Goal: Task Accomplishment & Management: Manage account settings

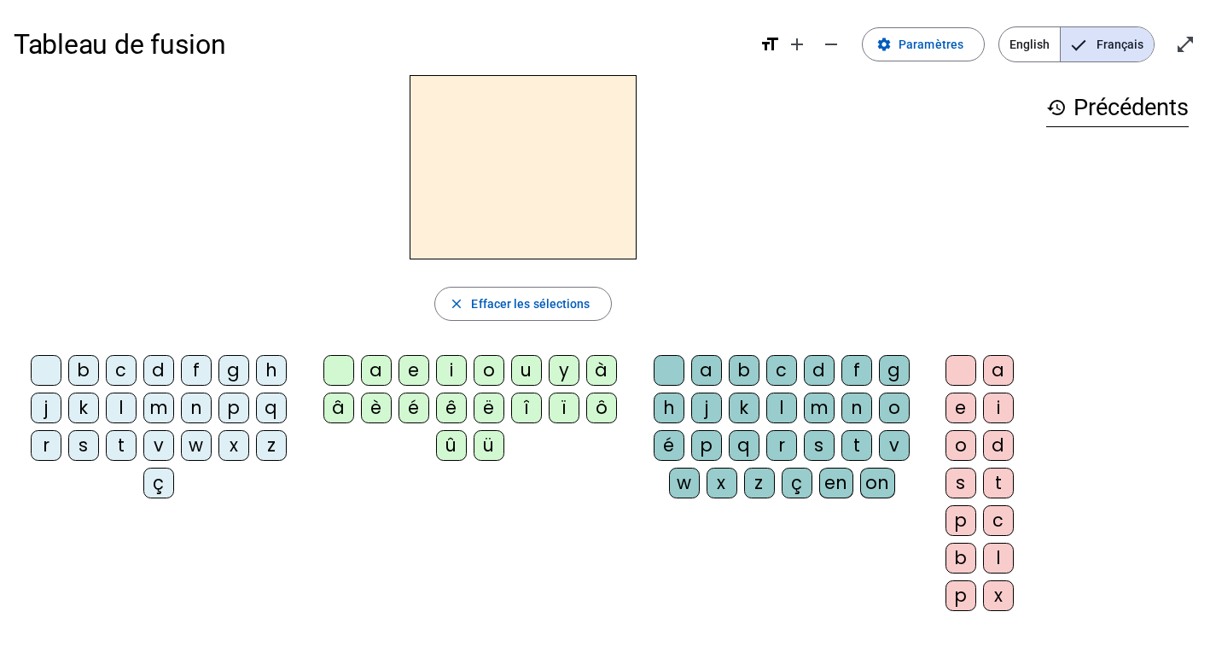
click at [262, 363] on div "h" at bounding box center [271, 370] width 31 height 31
click at [375, 365] on div "a" at bounding box center [376, 370] width 31 height 31
click at [530, 367] on div "u" at bounding box center [526, 370] width 31 height 31
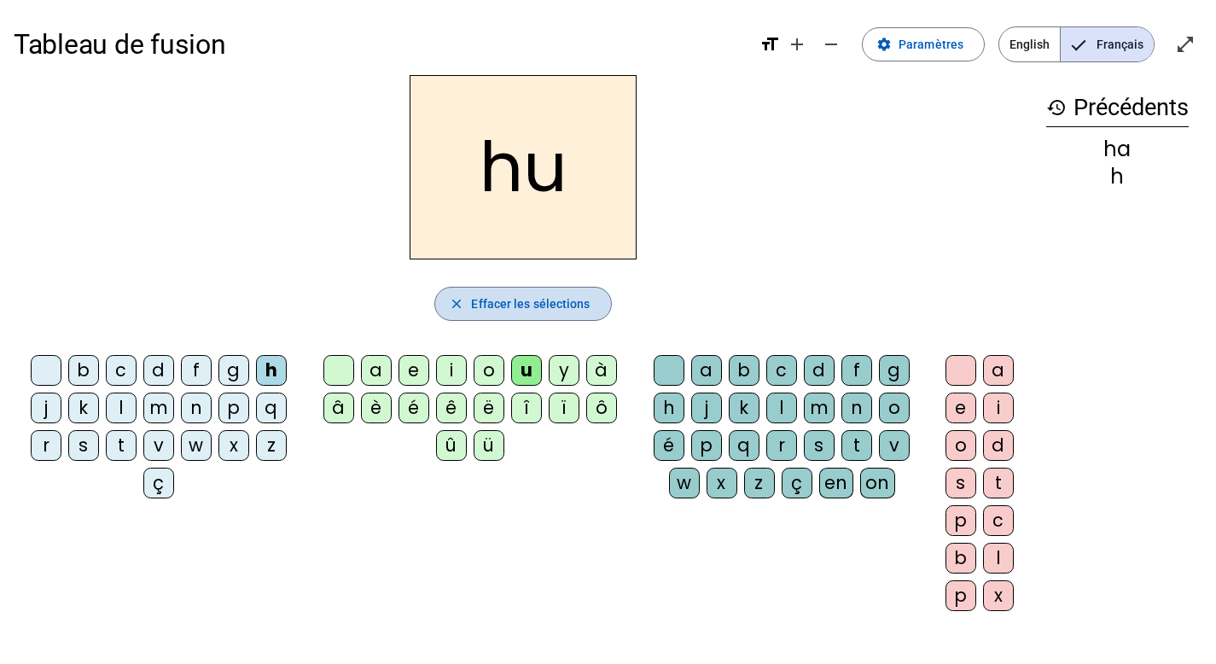
click at [457, 298] on mat-icon "close" at bounding box center [456, 303] width 15 height 15
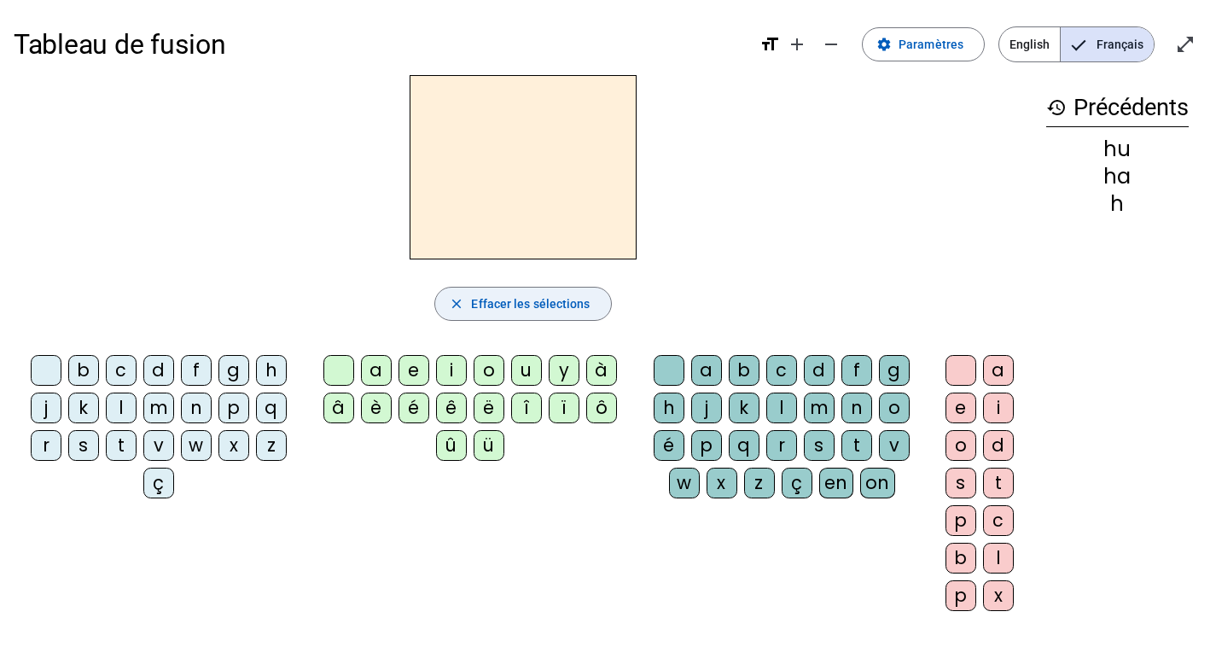
click at [457, 298] on mat-icon "close" at bounding box center [456, 303] width 15 height 15
click at [262, 376] on div "h" at bounding box center [271, 370] width 31 height 31
click at [379, 370] on div "a" at bounding box center [376, 370] width 31 height 31
click at [460, 293] on span "button" at bounding box center [522, 303] width 175 height 41
click at [1195, 44] on mat-icon "open_in_full" at bounding box center [1185, 44] width 20 height 20
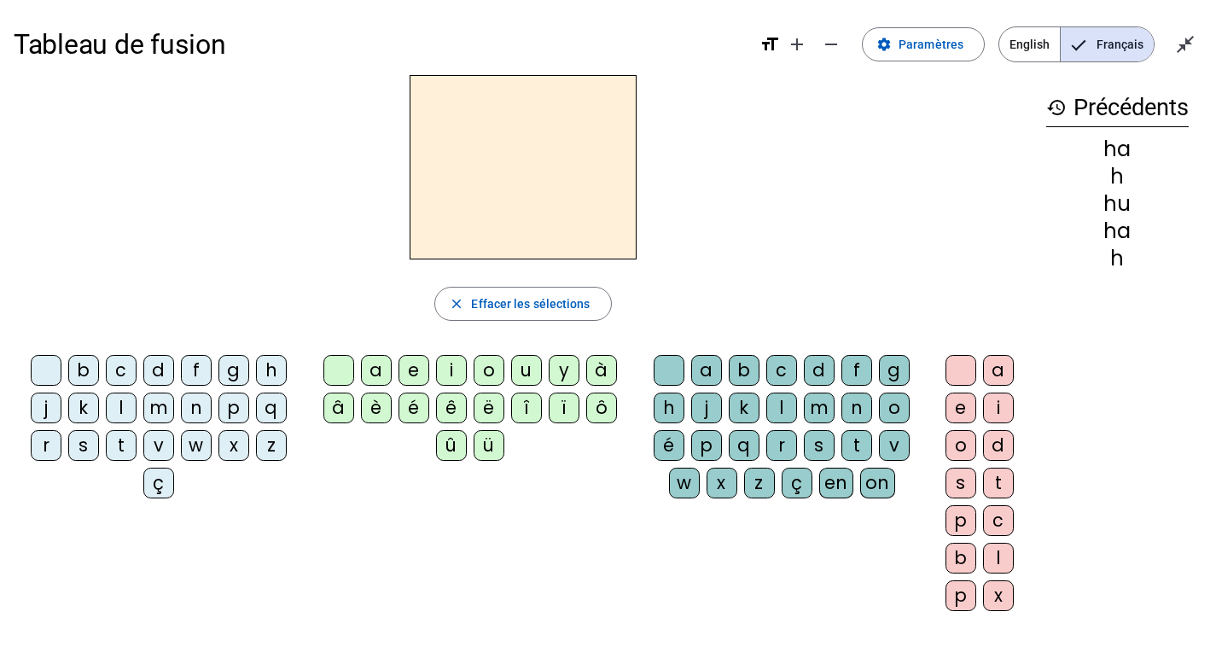
click at [768, 53] on mat-icon "format_size" at bounding box center [770, 44] width 20 height 20
click at [777, 38] on mat-icon "format_size" at bounding box center [770, 44] width 20 height 20
click at [802, 45] on mat-icon "add" at bounding box center [797, 44] width 20 height 20
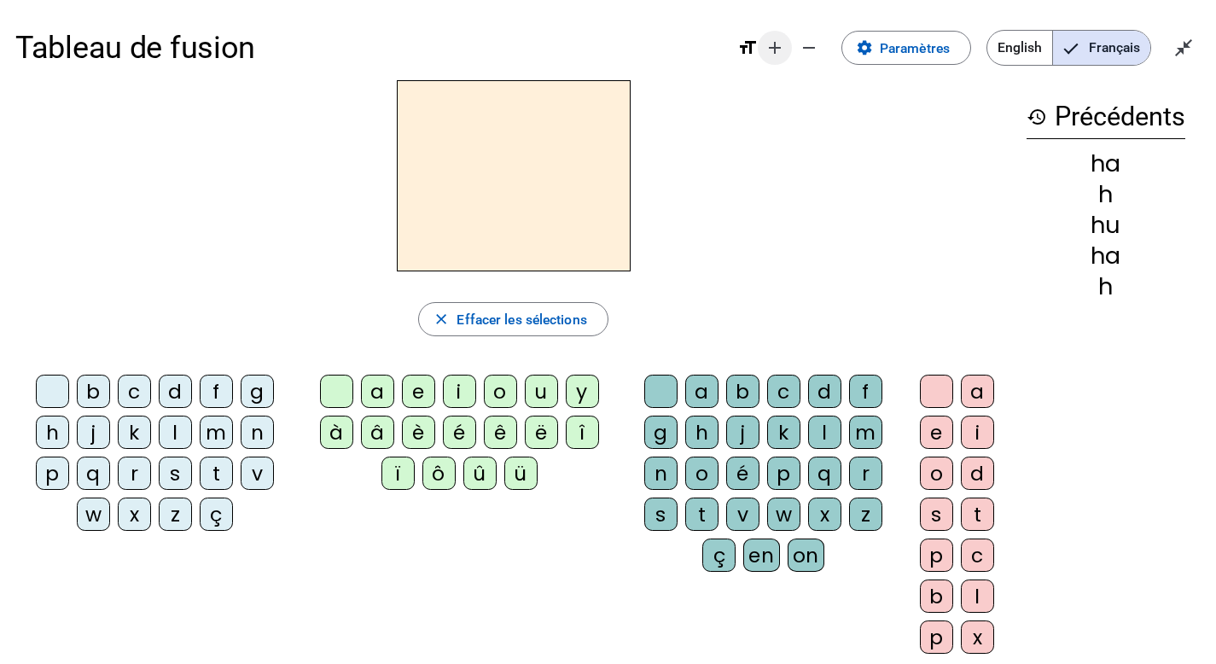
click at [774, 45] on mat-icon "add" at bounding box center [775, 48] width 20 height 20
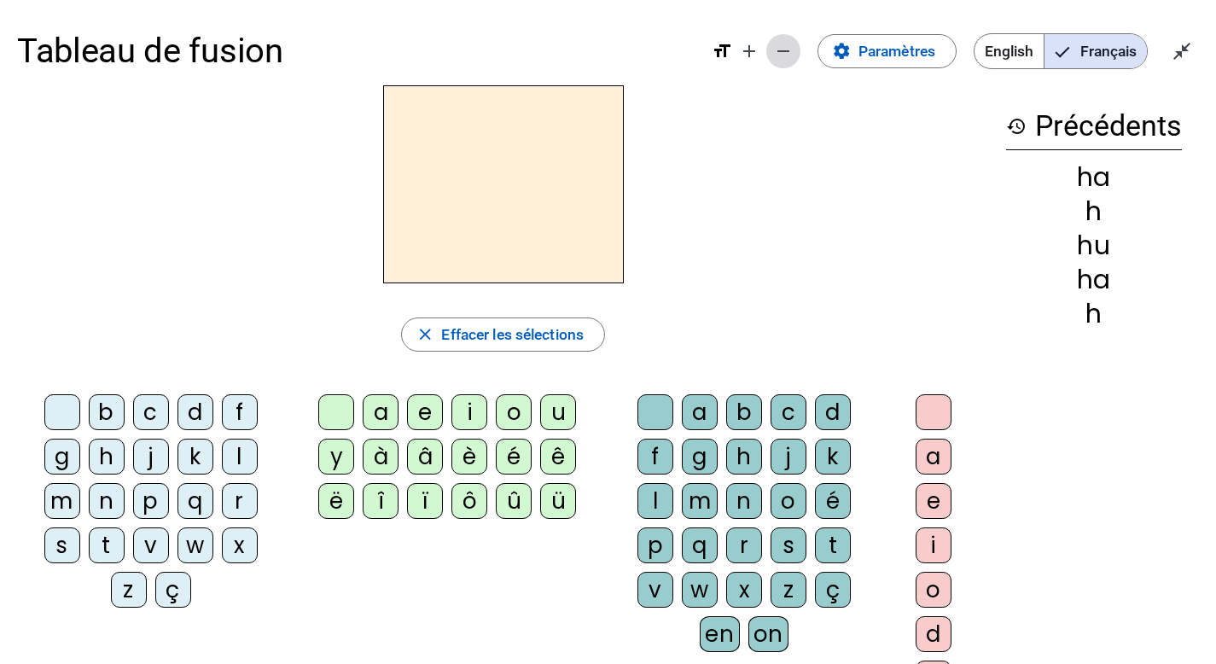
click at [788, 54] on mat-icon "remove" at bounding box center [783, 51] width 20 height 20
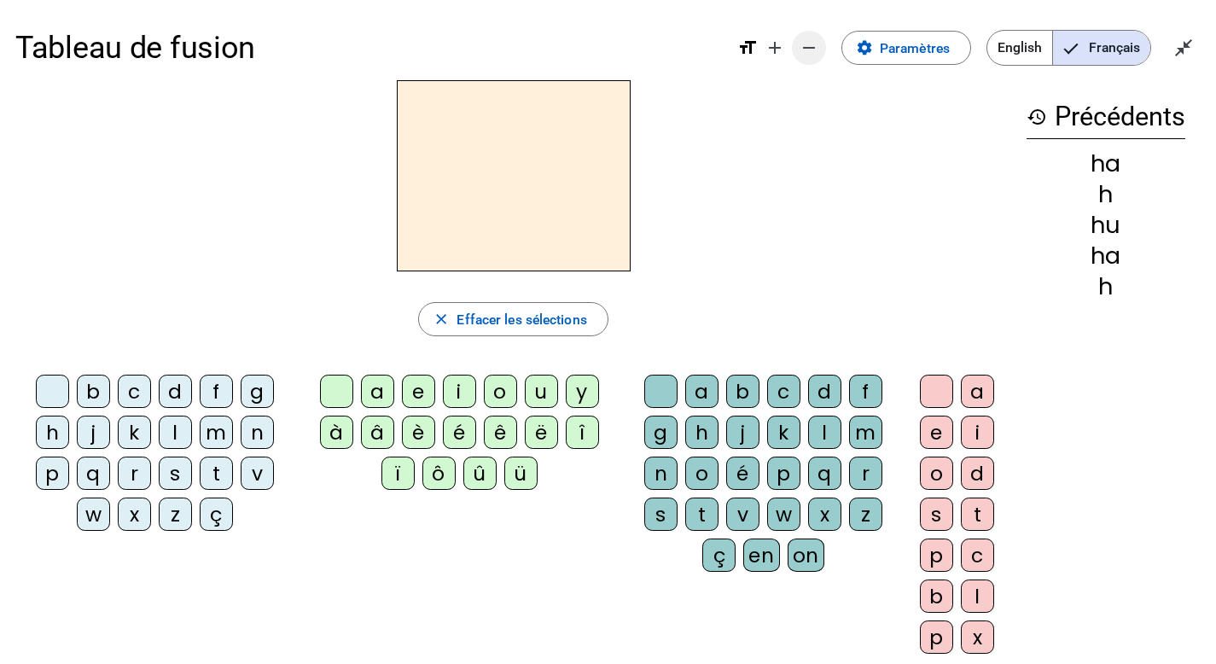
click at [789, 54] on span "Diminuer la taille de la police" at bounding box center [809, 47] width 41 height 41
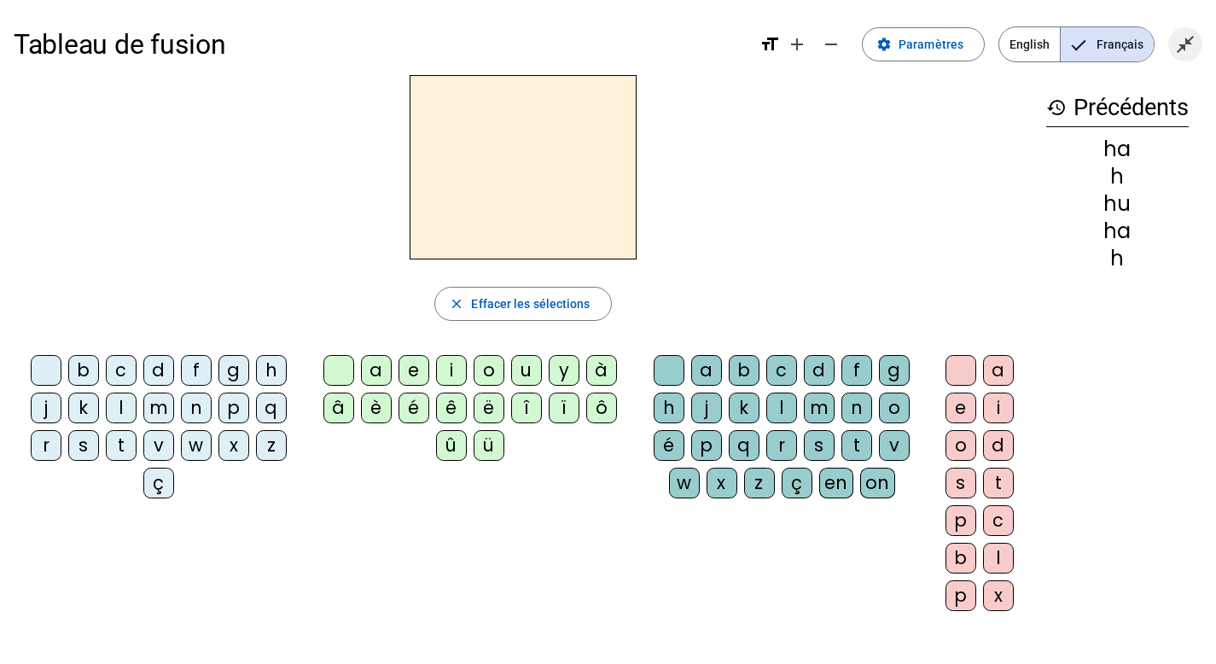
click at [1181, 56] on span "Quitter le plein écran" at bounding box center [1185, 44] width 41 height 41
click at [191, 44] on h1 "Tableau de fusion" at bounding box center [380, 44] width 732 height 55
click at [267, 366] on div "h" at bounding box center [271, 370] width 31 height 31
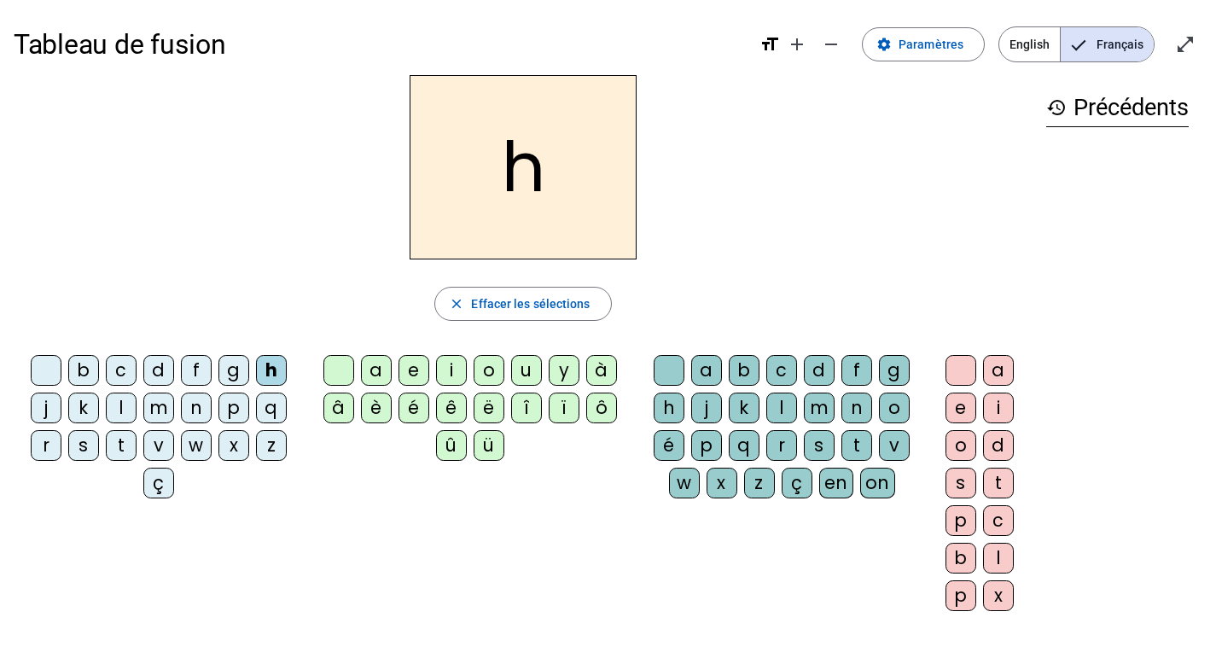
click at [371, 364] on div "a" at bounding box center [376, 370] width 31 height 31
click at [887, 487] on div "on" at bounding box center [877, 483] width 35 height 31
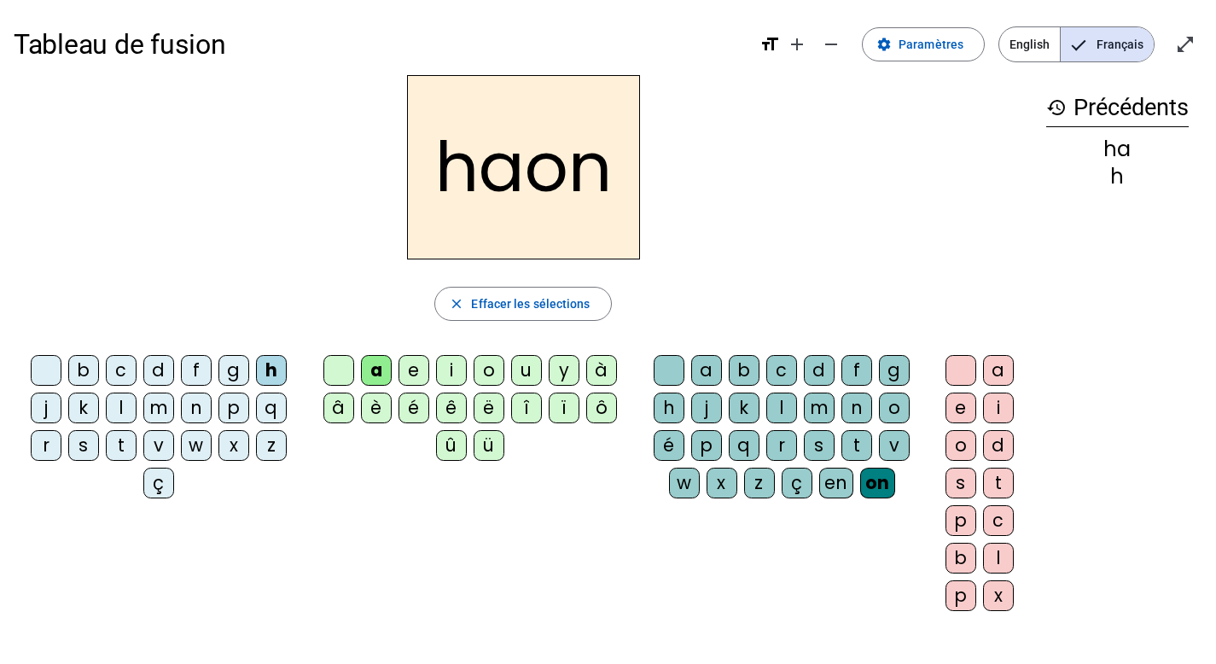
click at [830, 477] on div "en" at bounding box center [836, 483] width 34 height 31
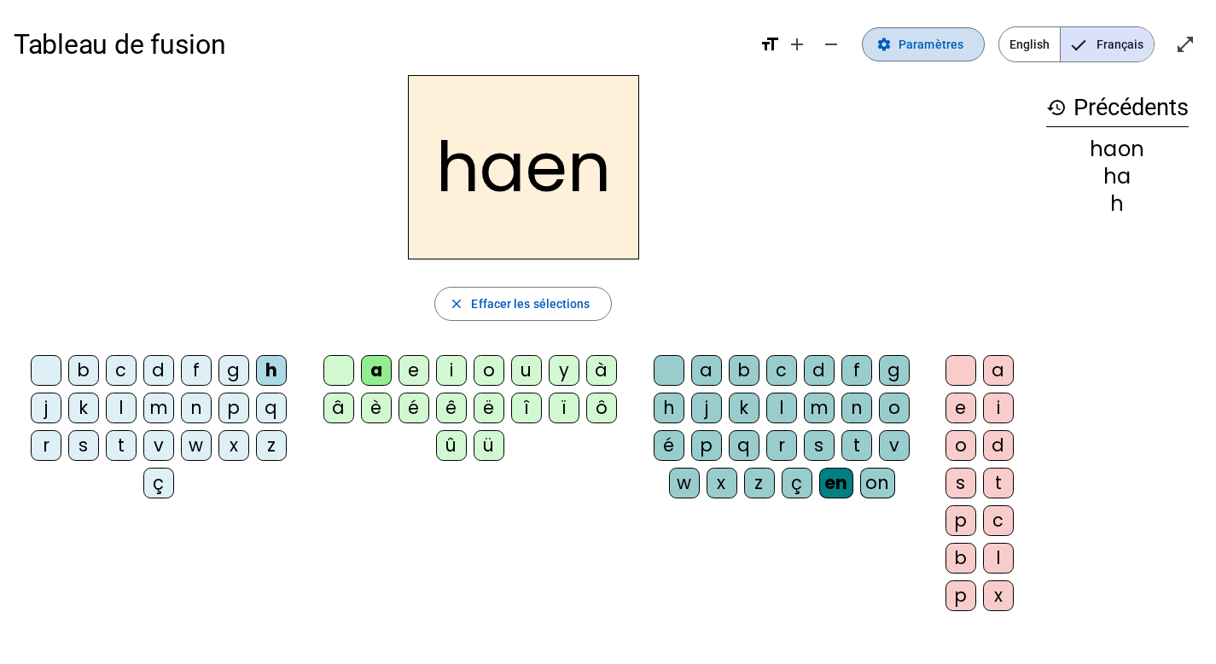
click at [909, 40] on span "Paramètres" at bounding box center [931, 44] width 65 height 20
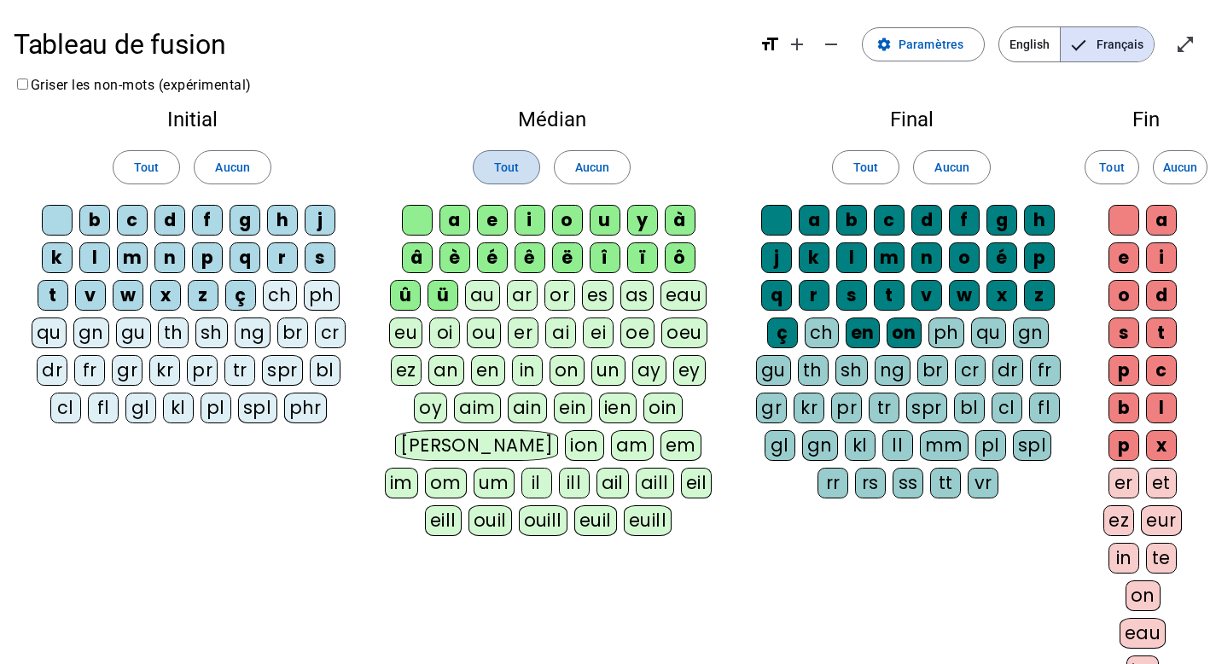
click at [504, 163] on span "Tout" at bounding box center [506, 167] width 25 height 20
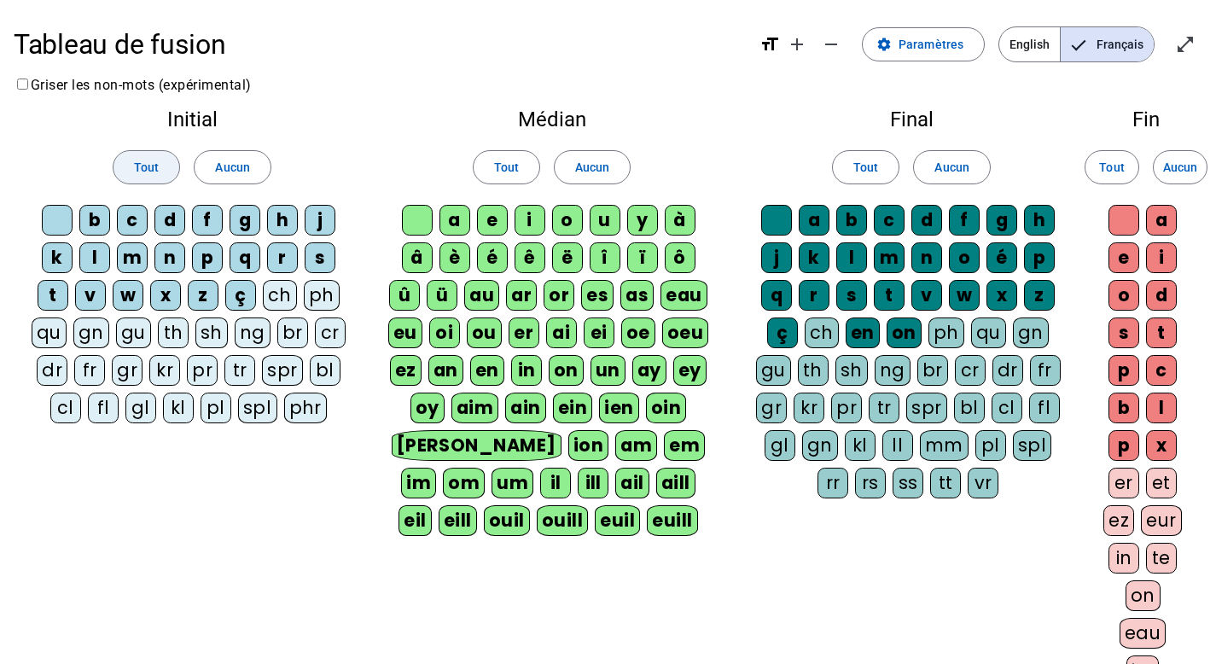
click at [150, 166] on span "Tout" at bounding box center [146, 167] width 25 height 20
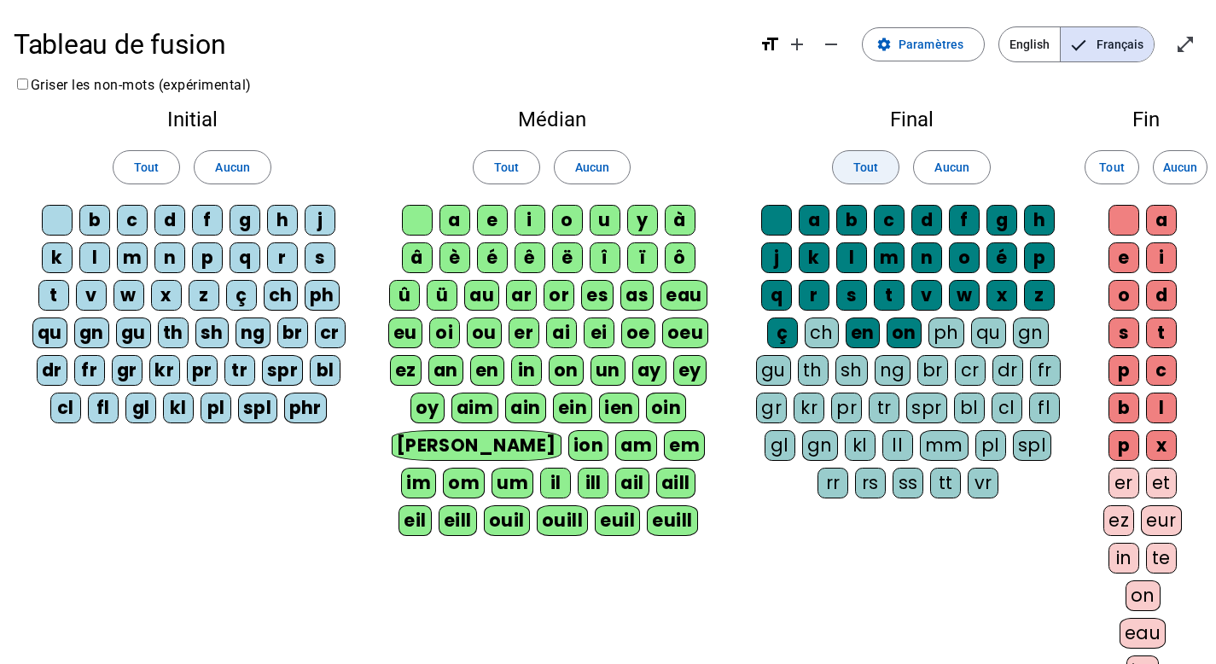
click at [873, 178] on span at bounding box center [866, 167] width 66 height 41
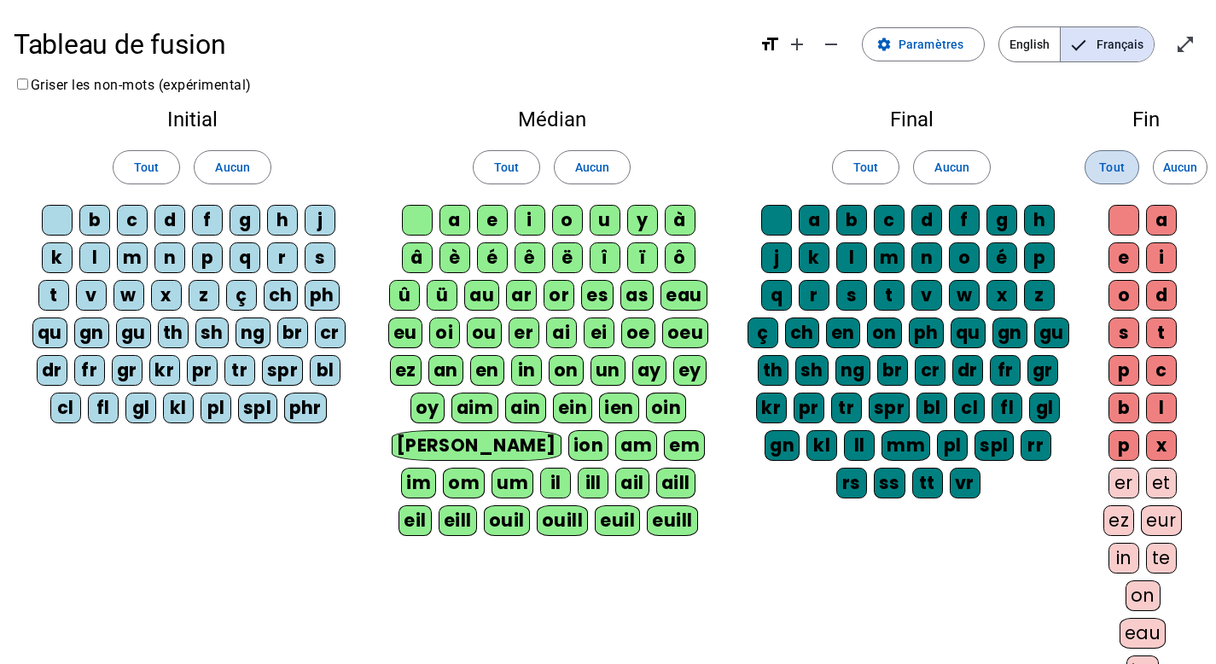
click at [1120, 166] on span "Tout" at bounding box center [1111, 167] width 25 height 20
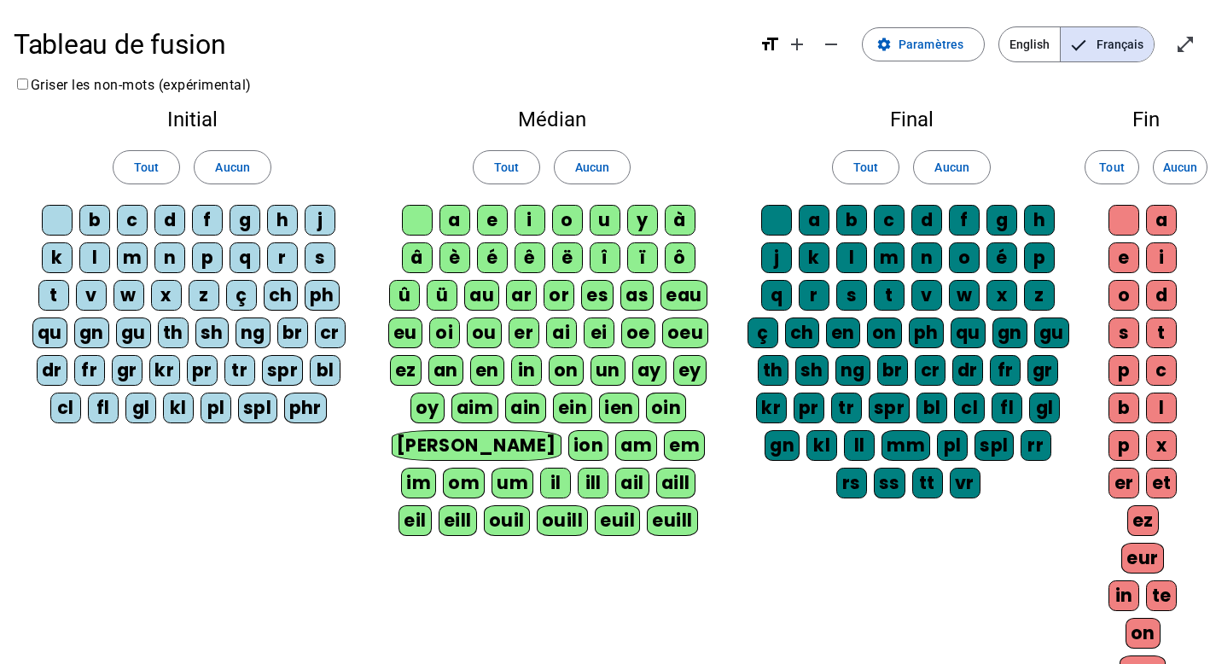
click at [1123, 47] on span "Français" at bounding box center [1107, 44] width 93 height 34
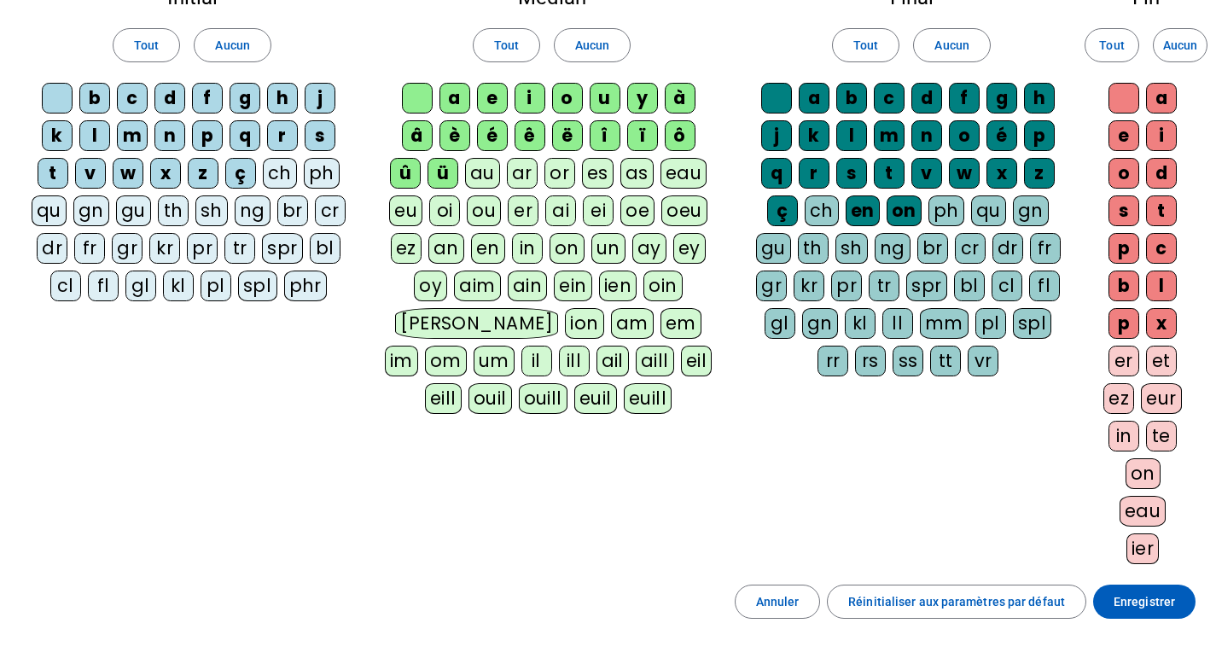
scroll to position [255, 0]
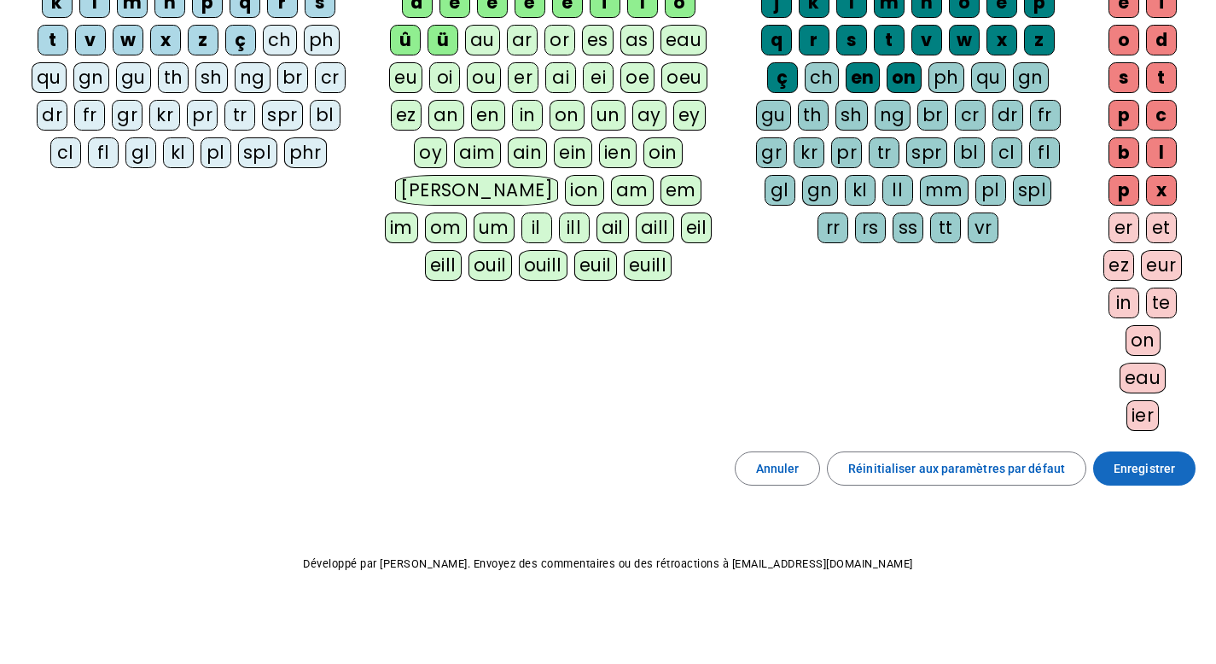
click at [1141, 472] on span "Enregistrer" at bounding box center [1144, 468] width 61 height 20
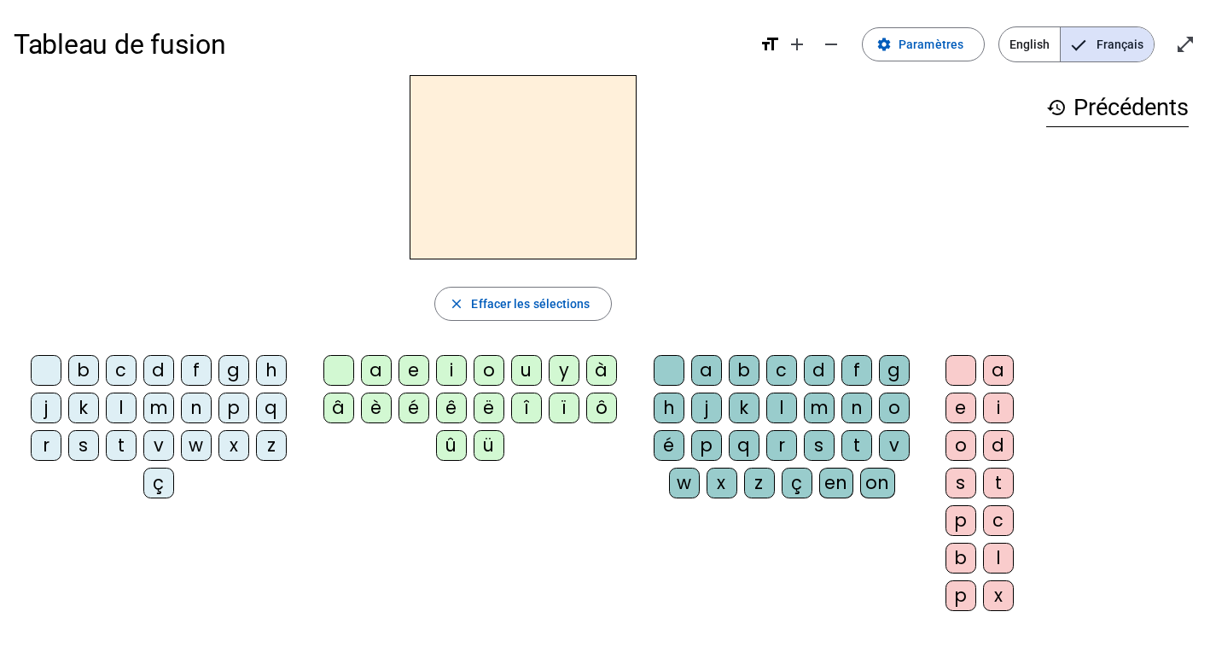
click at [141, 55] on h1 "Tableau de fusion" at bounding box center [380, 44] width 732 height 55
click at [67, 47] on h1 "Tableau de fusion" at bounding box center [380, 44] width 732 height 55
click at [935, 47] on span "Paramètres" at bounding box center [931, 44] width 65 height 20
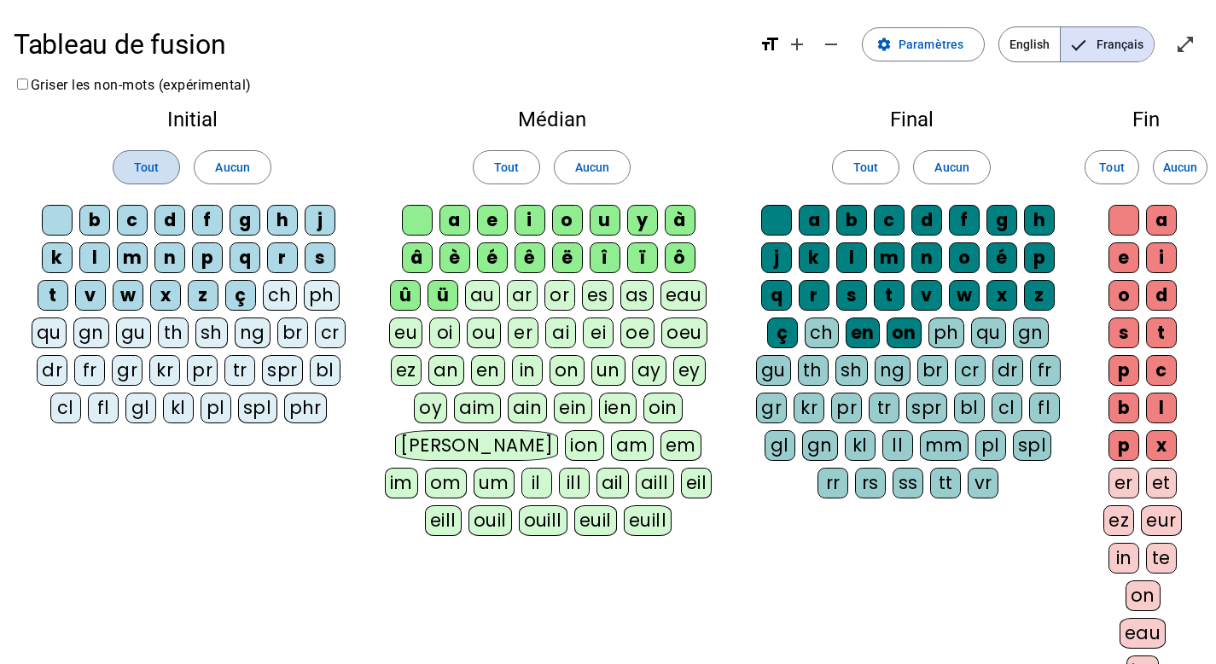
click at [146, 172] on span "Tout" at bounding box center [146, 167] width 25 height 20
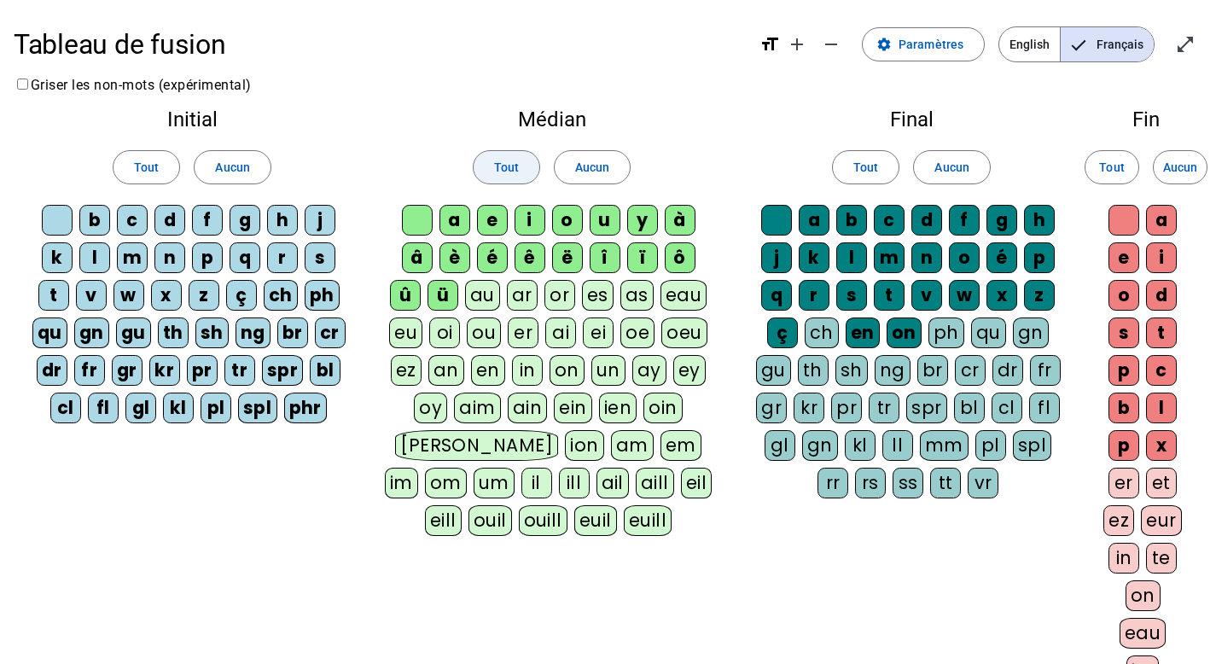
click at [520, 166] on span at bounding box center [507, 167] width 66 height 41
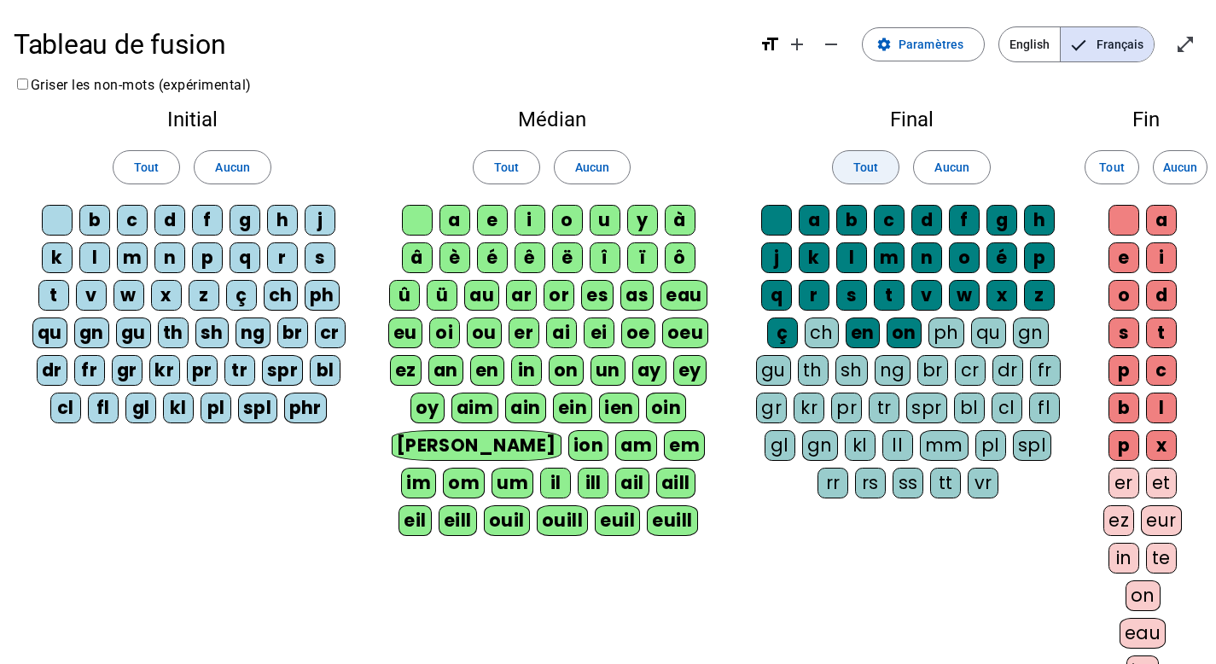
click at [853, 177] on span at bounding box center [866, 167] width 66 height 41
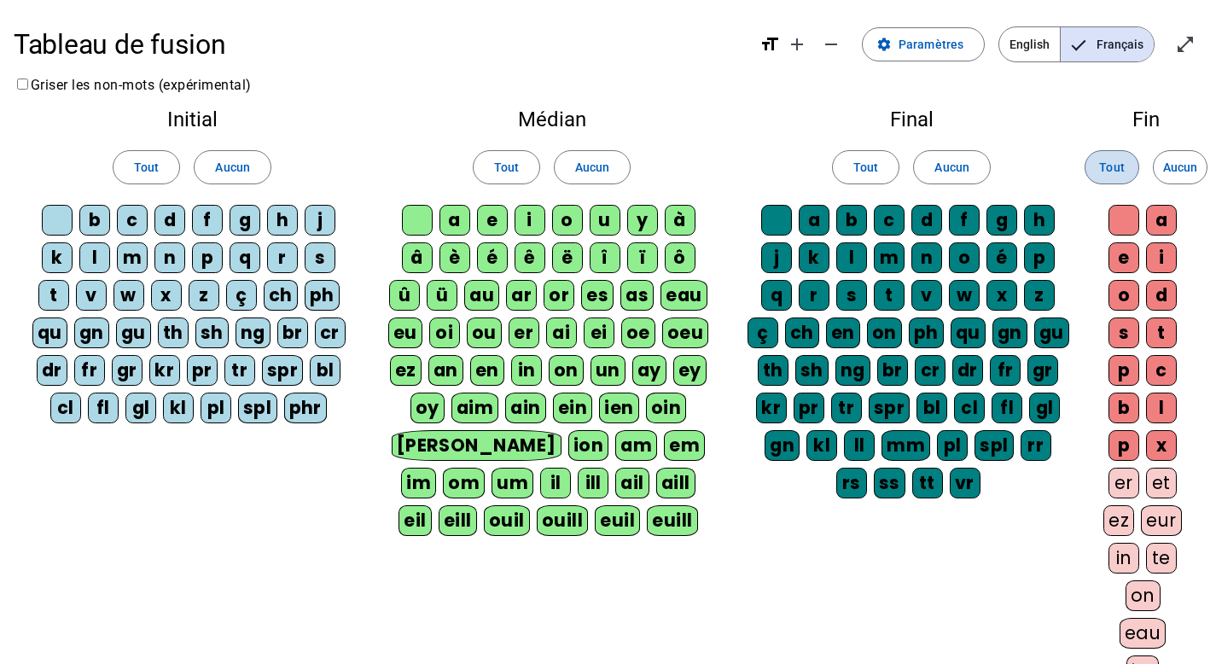
click at [1101, 161] on span "Tout" at bounding box center [1111, 167] width 25 height 20
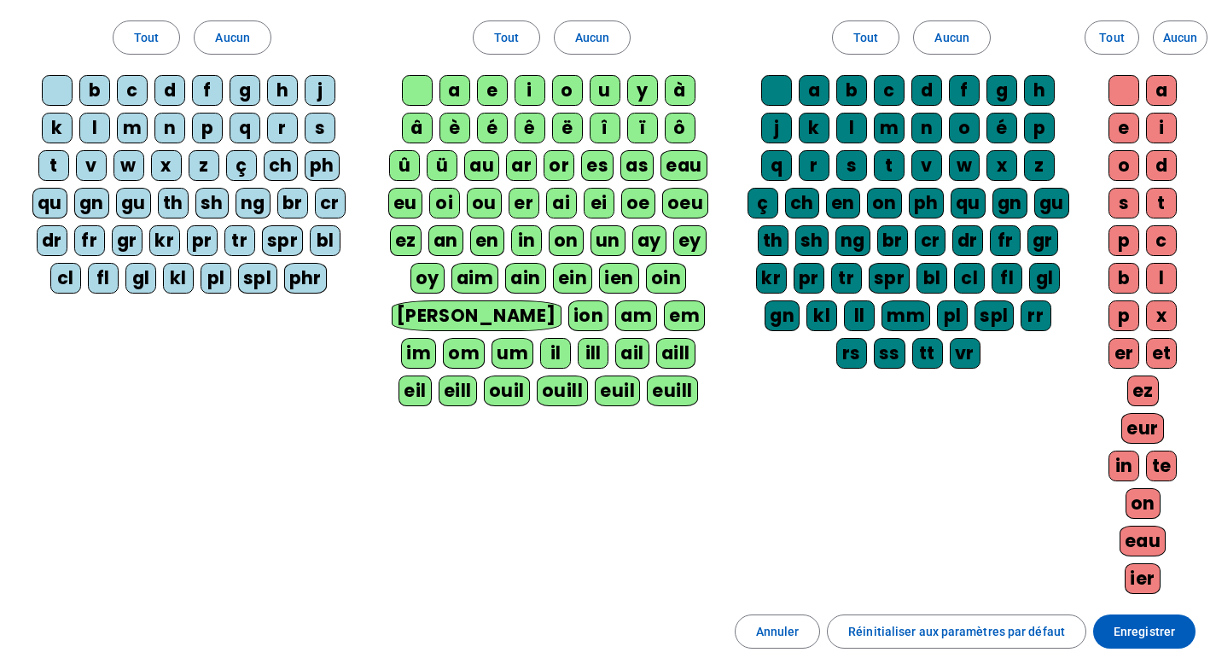
scroll to position [293, 0]
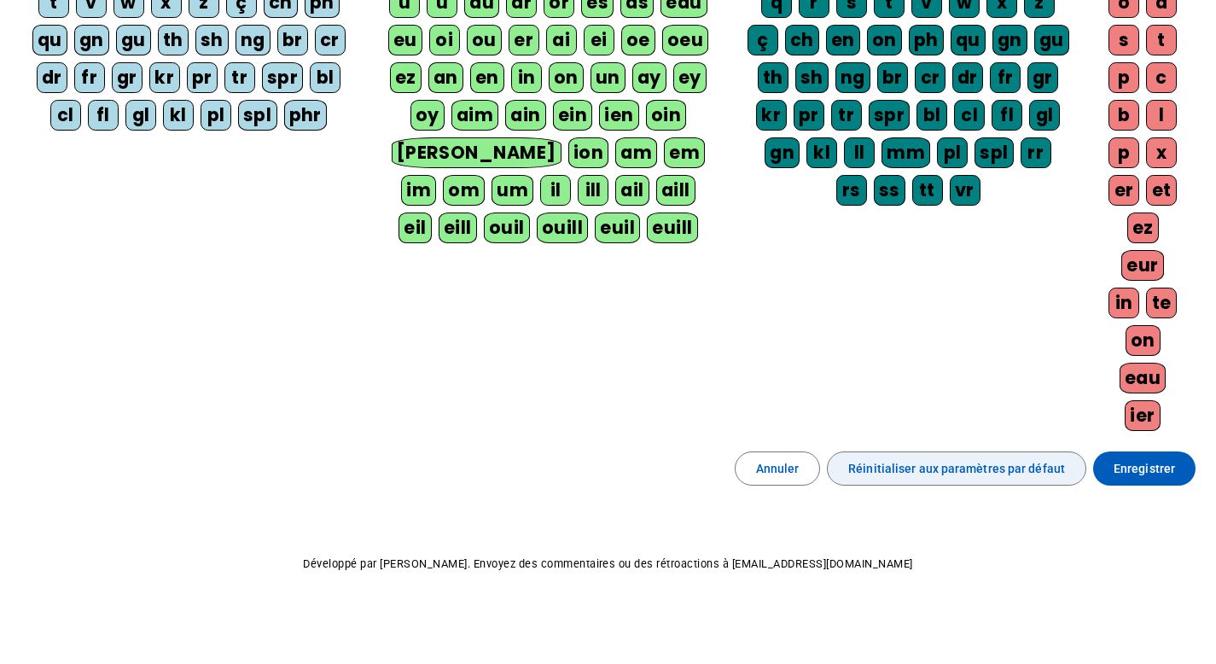
click at [993, 474] on span "Réinitialiser aux paramètres par défaut" at bounding box center [956, 468] width 217 height 20
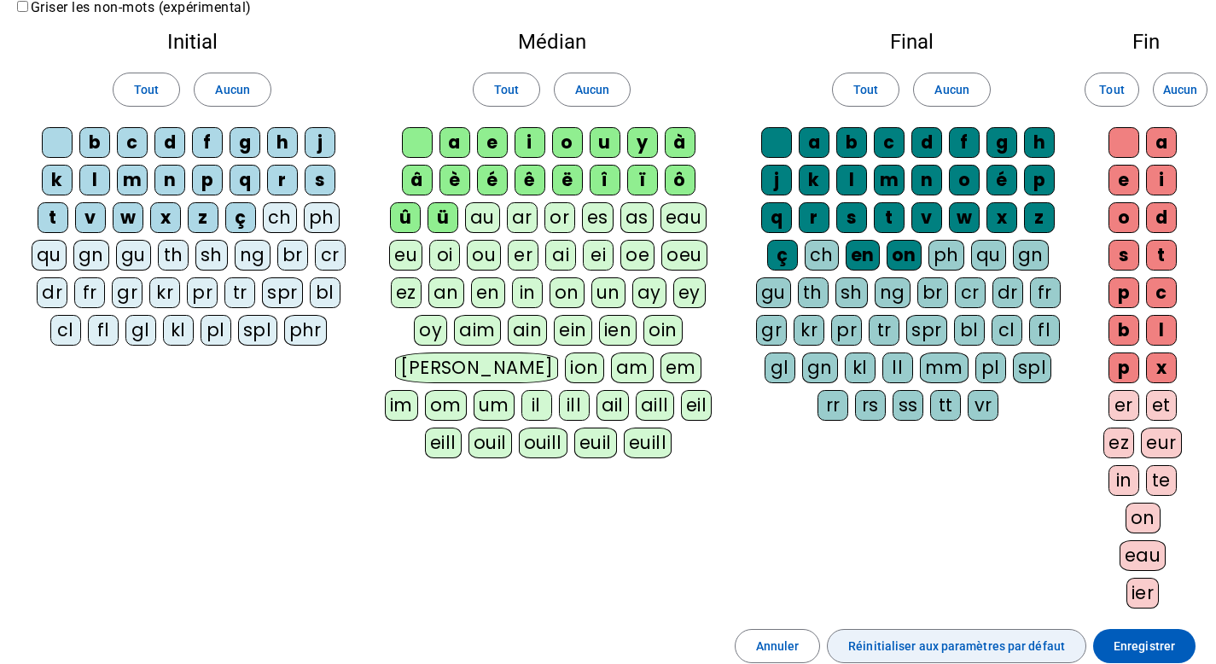
scroll to position [0, 0]
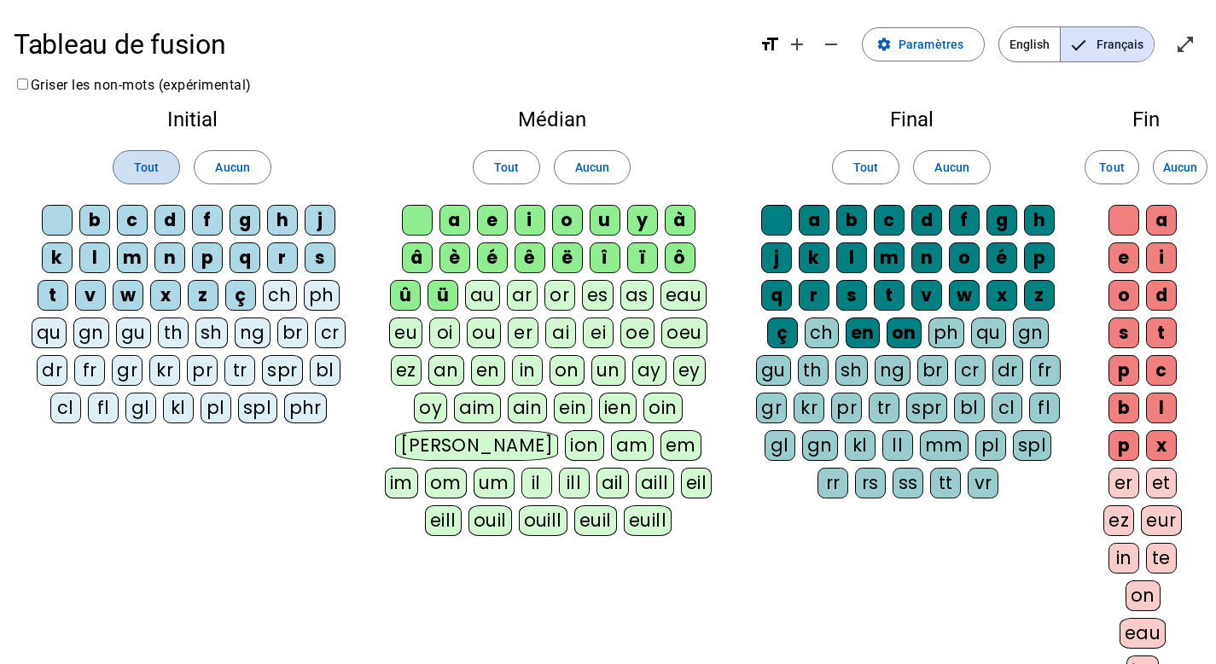
click at [125, 159] on span at bounding box center [147, 167] width 66 height 41
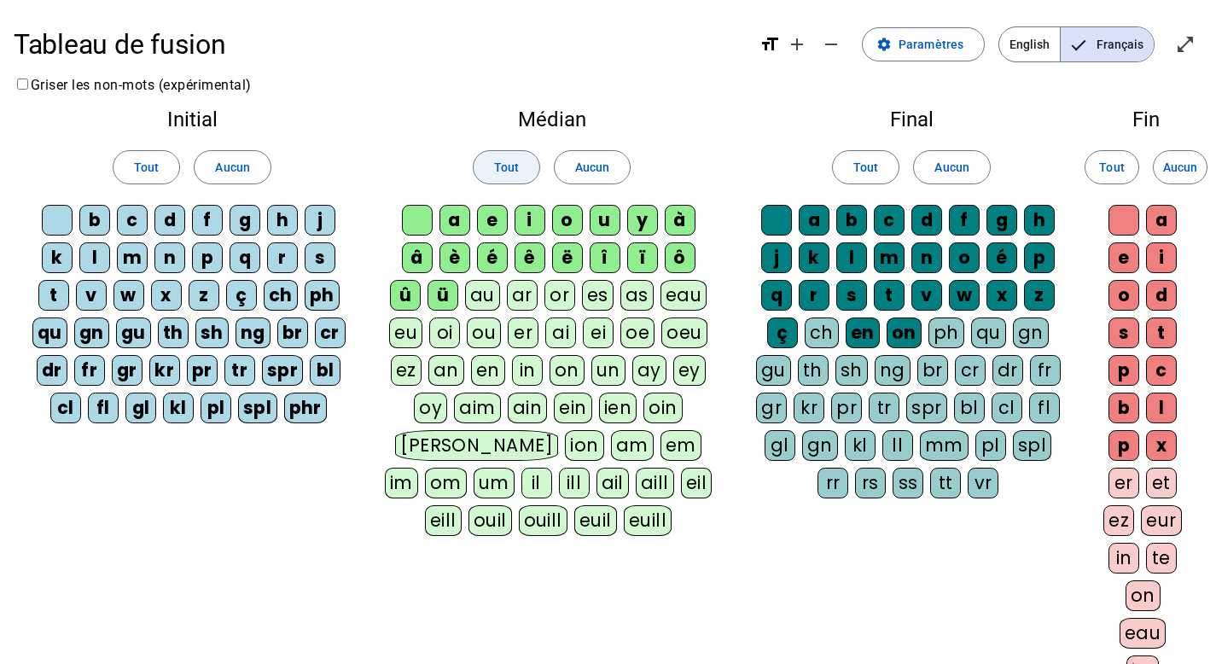
click at [498, 168] on span "Tout" at bounding box center [506, 167] width 25 height 20
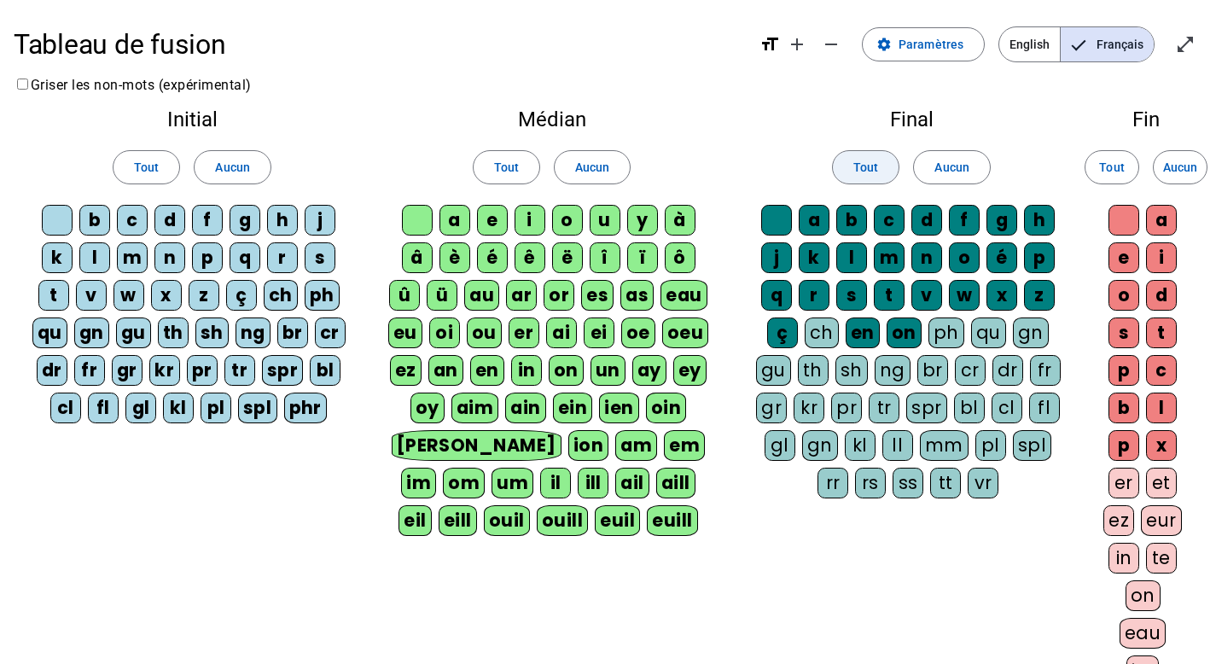
click at [876, 166] on span "Tout" at bounding box center [865, 167] width 25 height 20
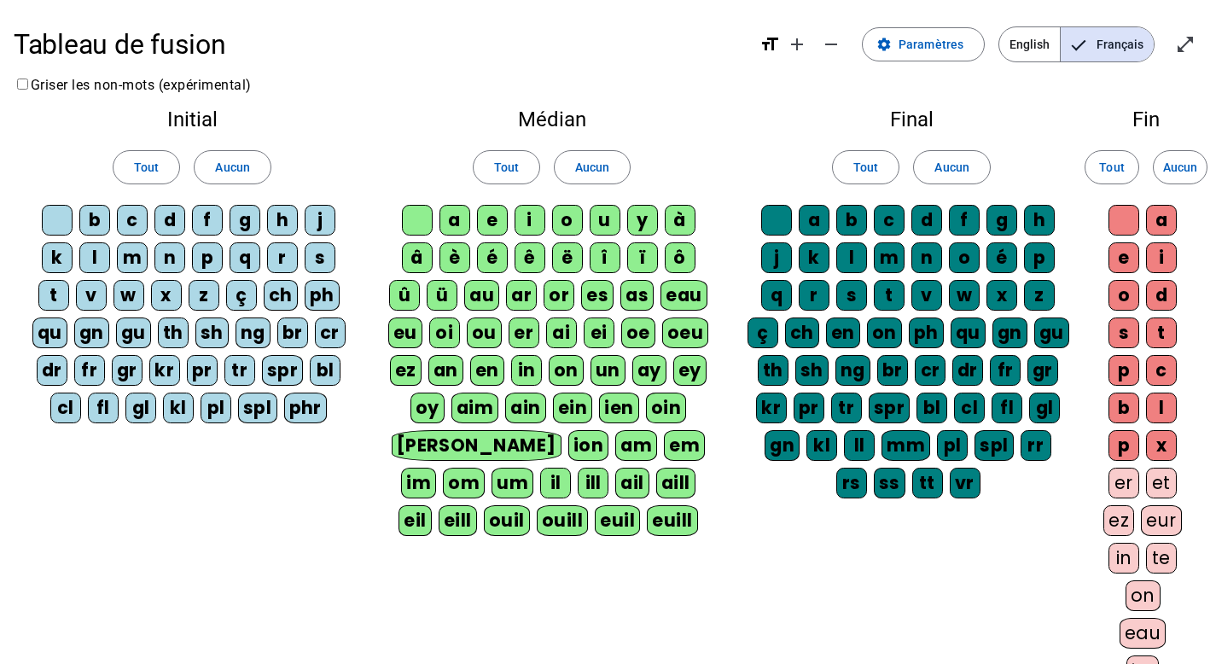
click at [1144, 163] on div "Tout Aucun" at bounding box center [1145, 167] width 85 height 48
click at [1121, 166] on span "Tout" at bounding box center [1111, 167] width 25 height 20
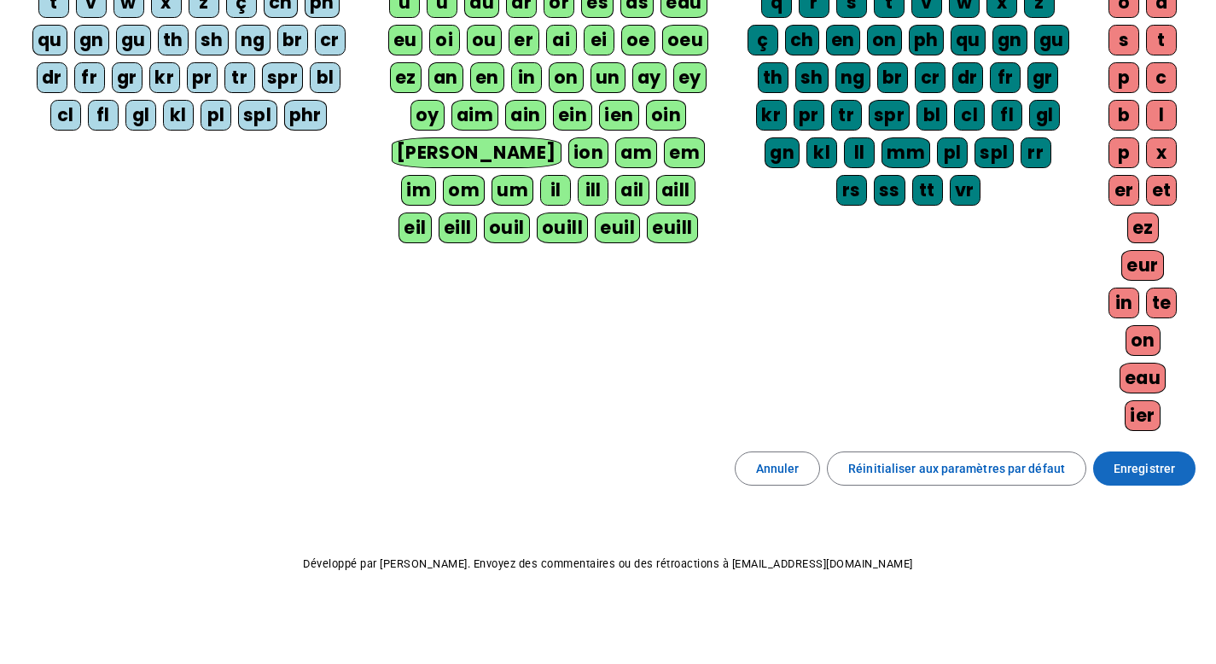
click at [1143, 463] on span "Enregistrer" at bounding box center [1144, 468] width 61 height 20
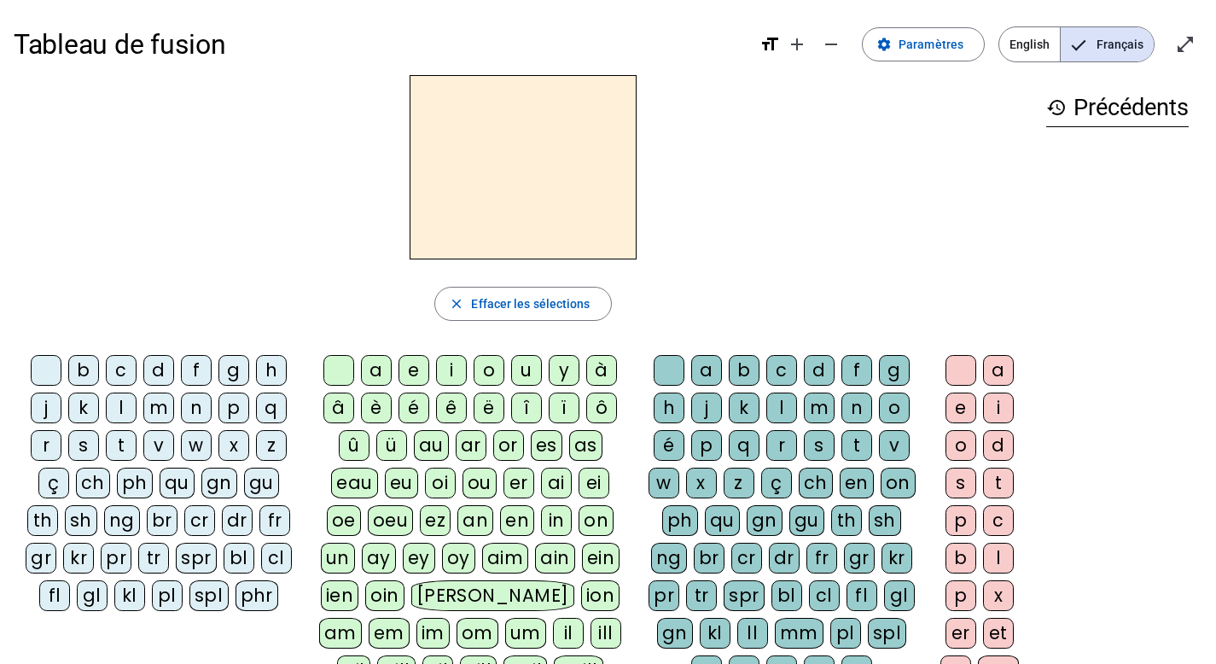
click at [268, 369] on div "h" at bounding box center [271, 370] width 31 height 31
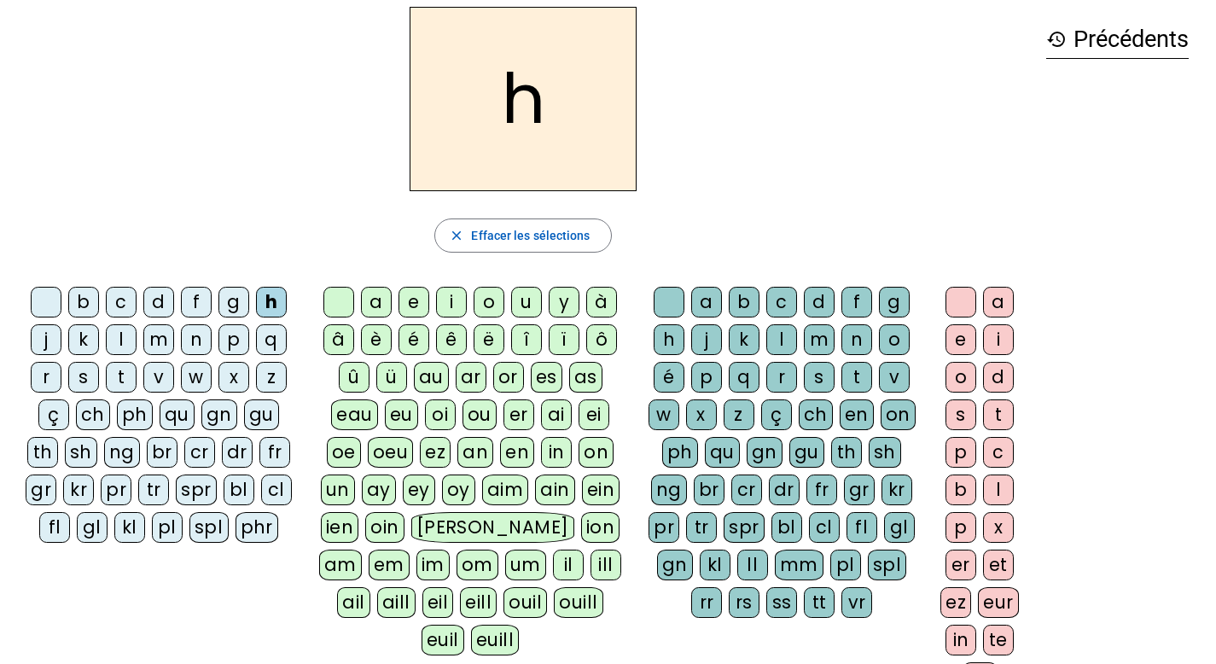
scroll to position [76, 0]
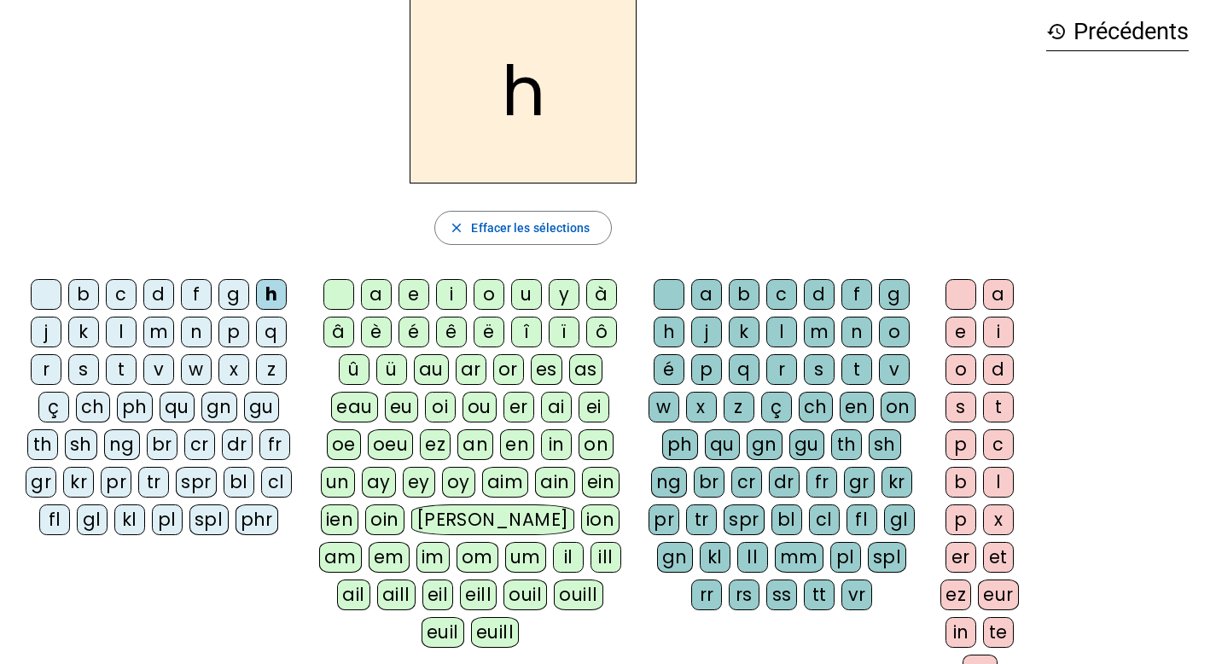
click at [428, 372] on div "au" at bounding box center [431, 369] width 35 height 31
click at [852, 369] on div "t" at bounding box center [856, 369] width 31 height 31
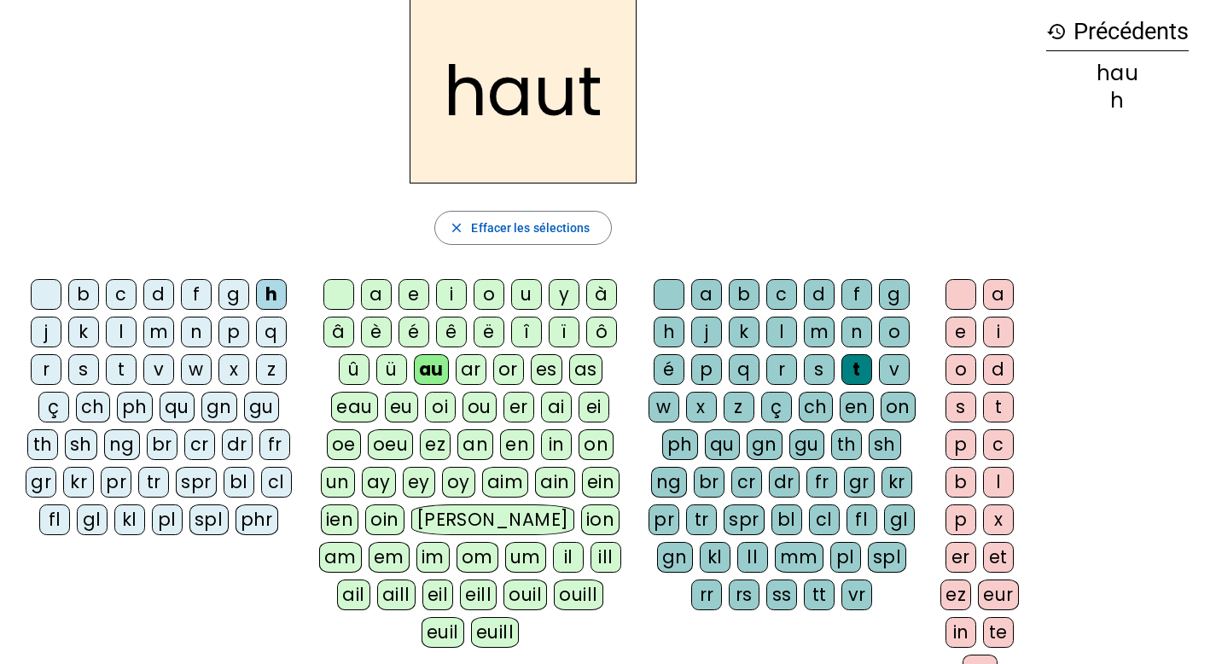
click at [84, 365] on div "s" at bounding box center [83, 369] width 31 height 31
click at [190, 294] on div "f" at bounding box center [196, 294] width 31 height 31
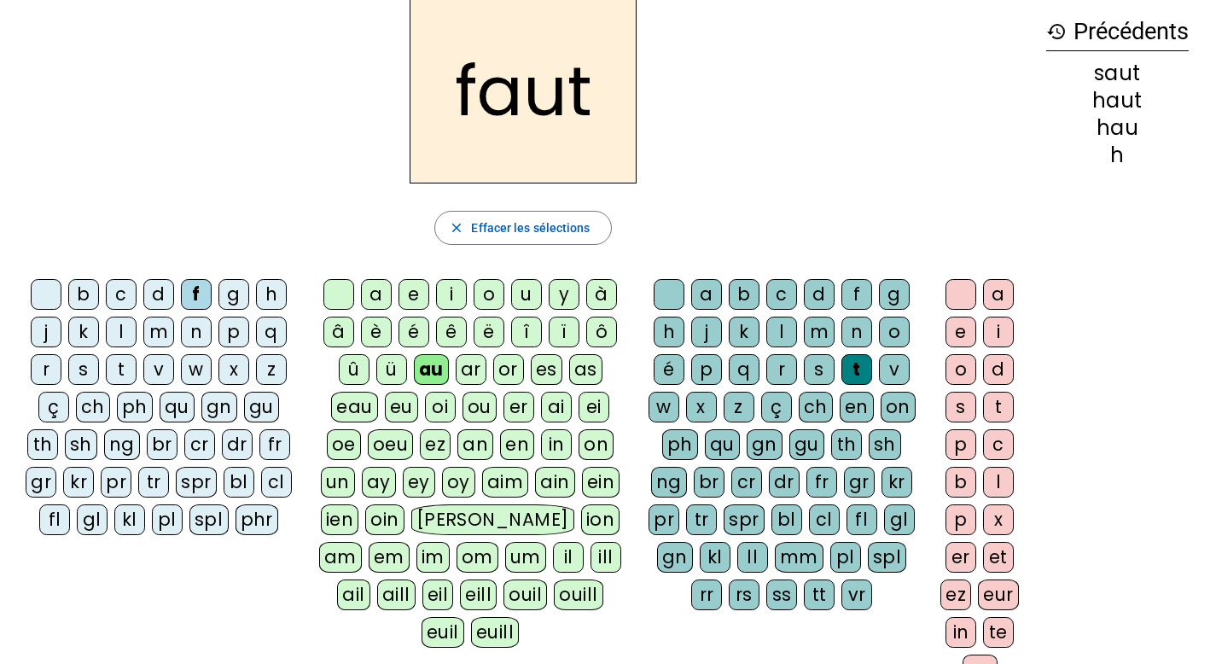
click at [960, 331] on div "e" at bounding box center [961, 332] width 31 height 31
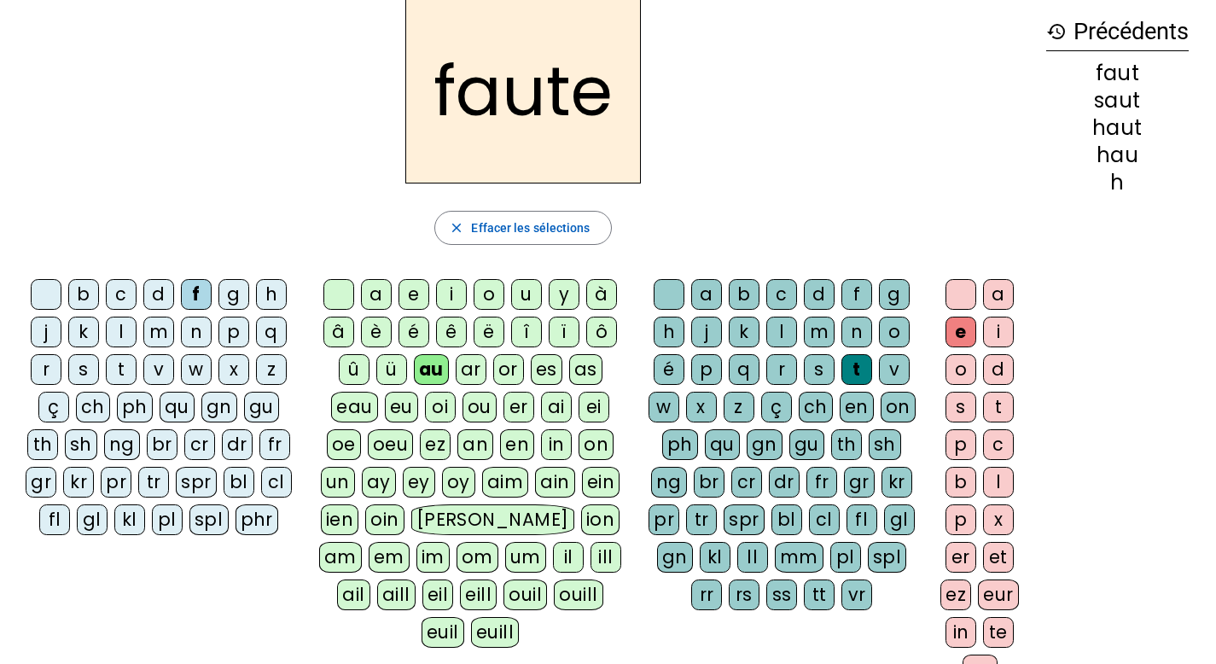
click at [82, 368] on div "s" at bounding box center [83, 369] width 31 height 31
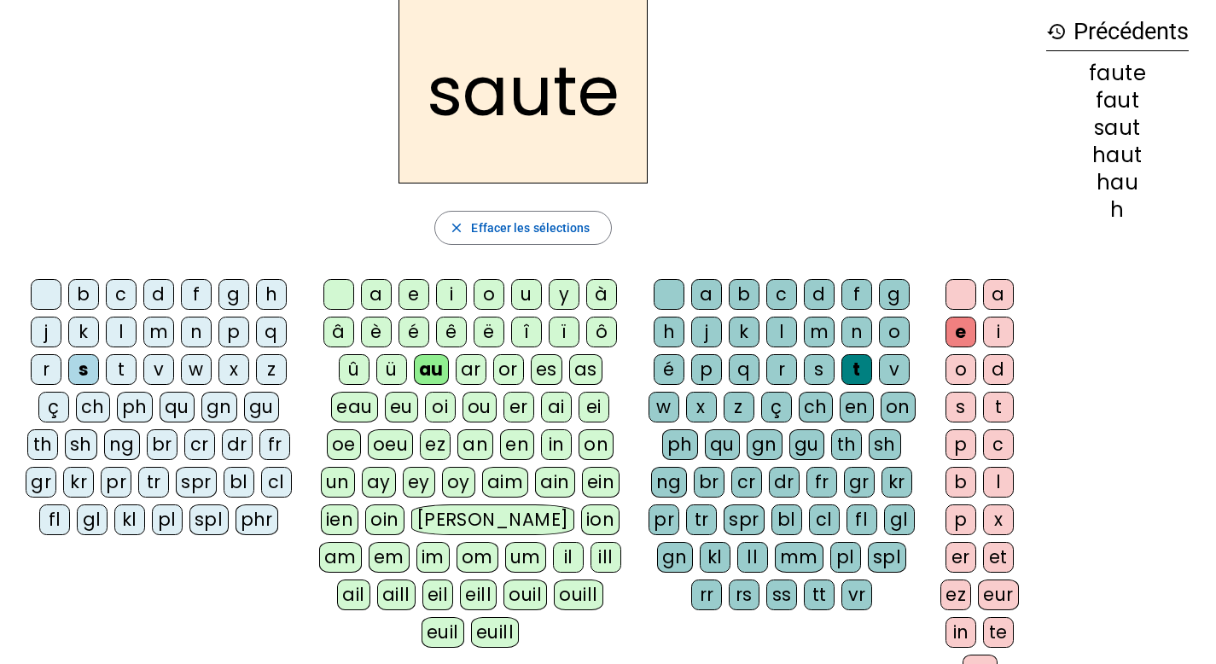
click at [270, 294] on div "h" at bounding box center [271, 294] width 31 height 31
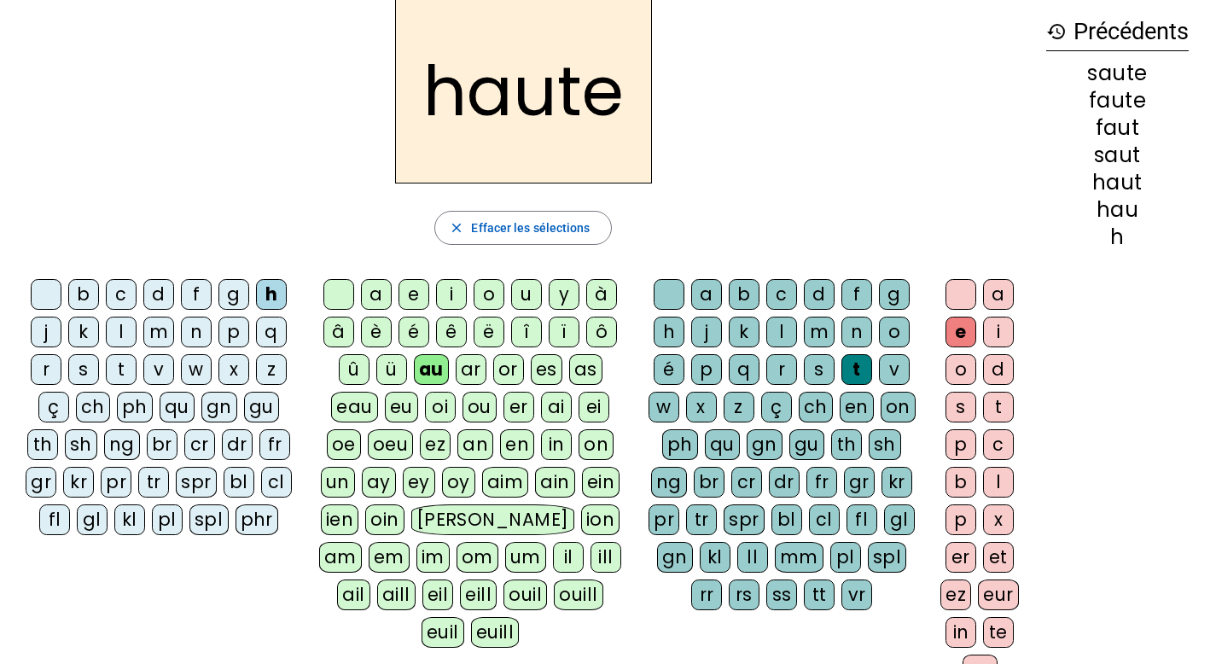
click at [857, 332] on div "n" at bounding box center [856, 332] width 31 height 31
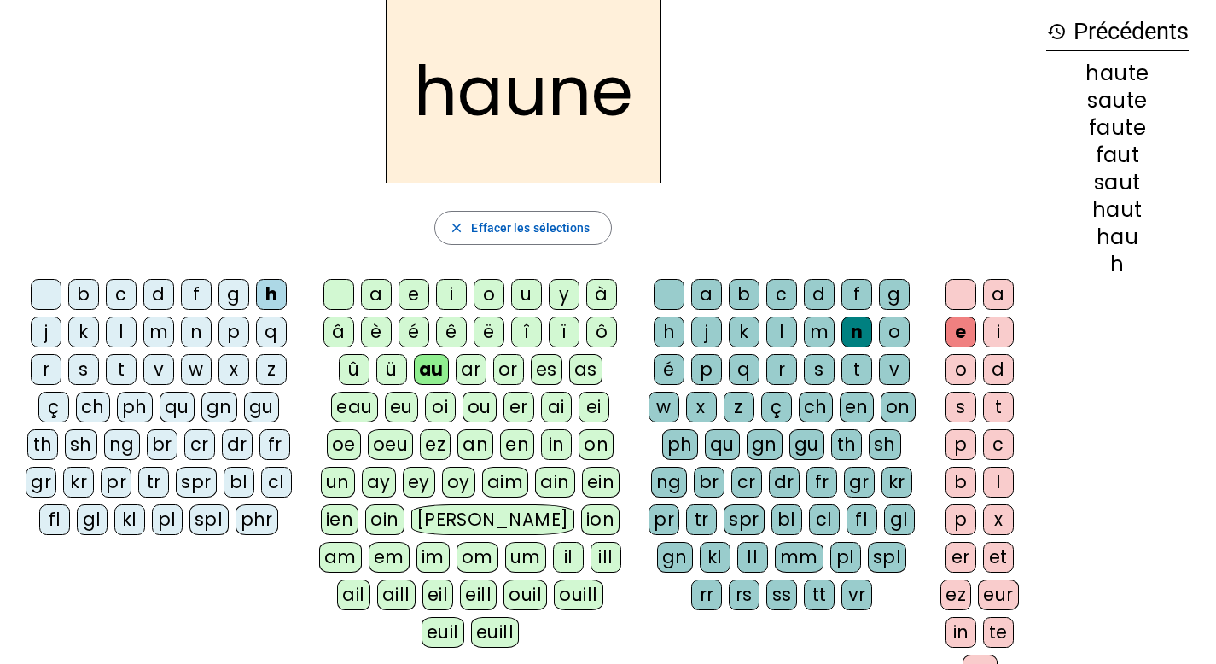
click at [451, 292] on div "i" at bounding box center [451, 294] width 31 height 31
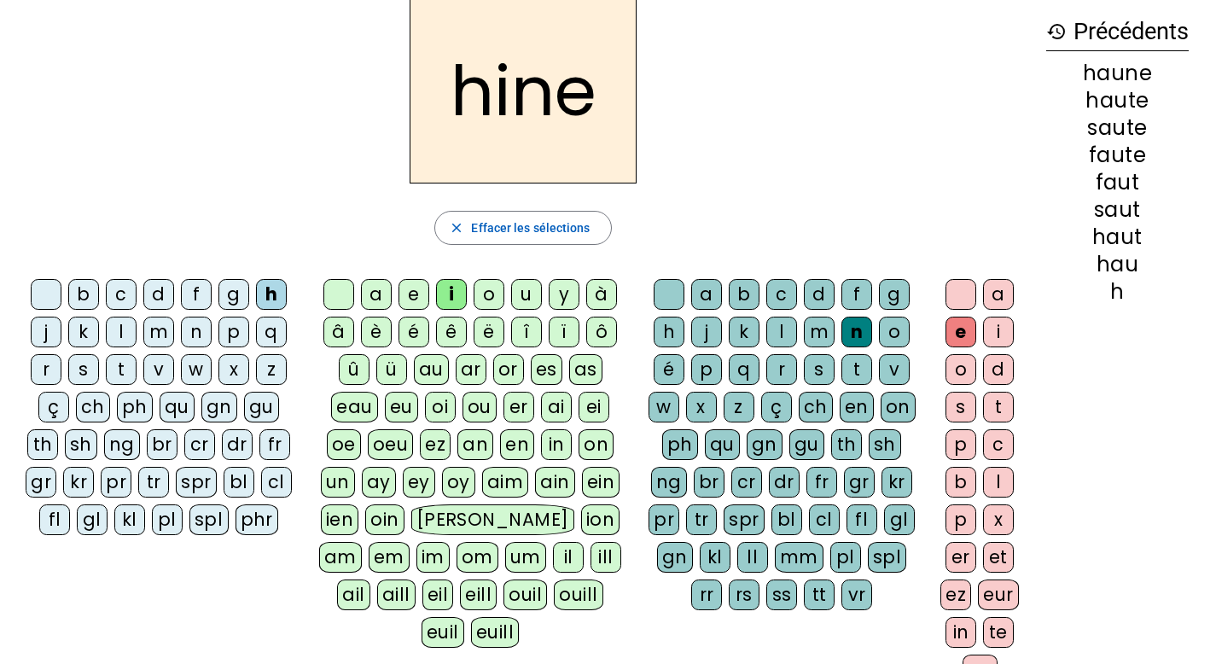
click at [190, 294] on div "f" at bounding box center [196, 294] width 31 height 31
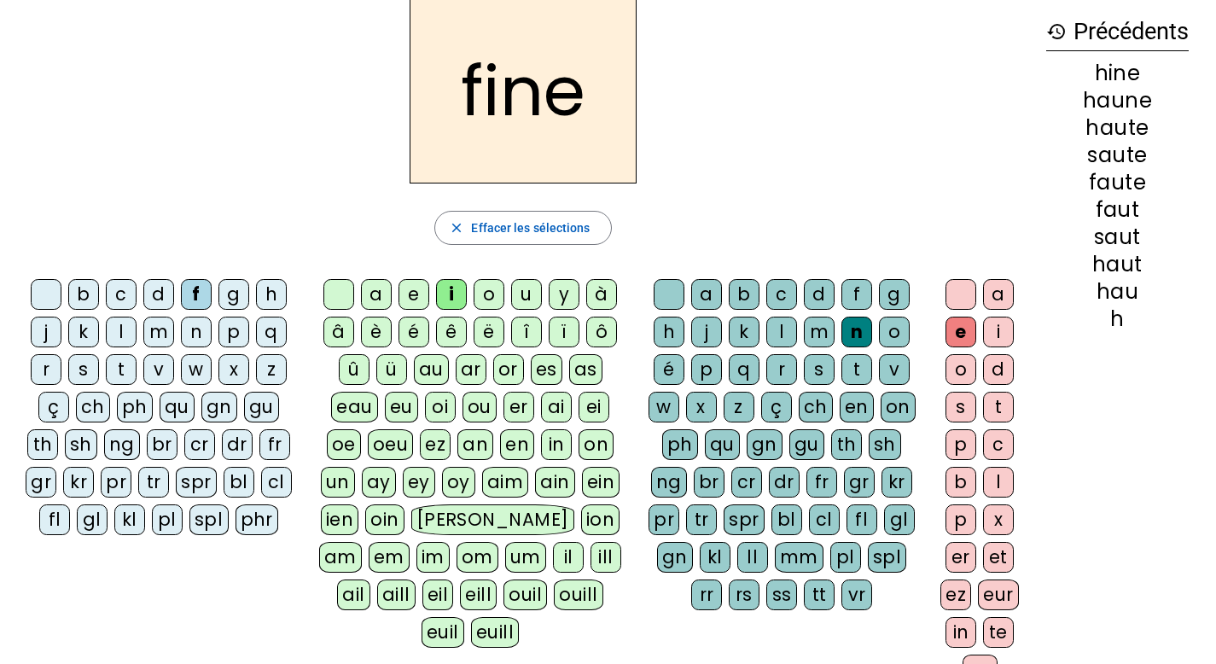
click at [430, 361] on div "au" at bounding box center [431, 369] width 35 height 31
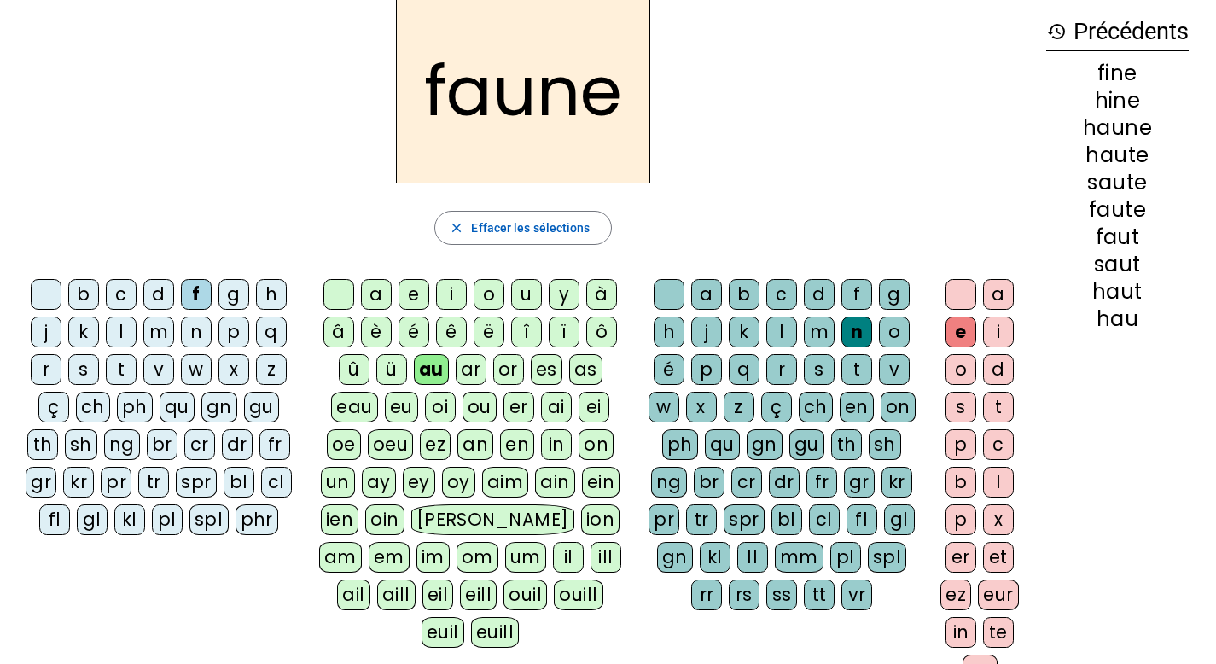
click at [459, 286] on div "i" at bounding box center [451, 294] width 31 height 31
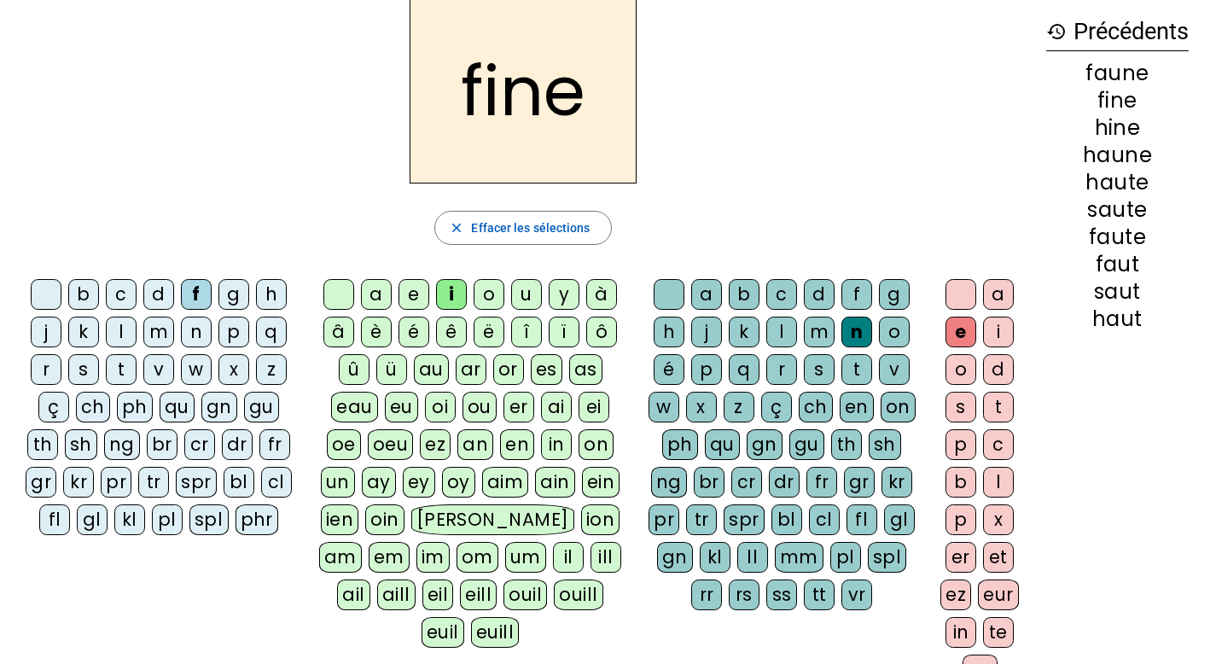
click at [789, 333] on div "l" at bounding box center [781, 332] width 31 height 31
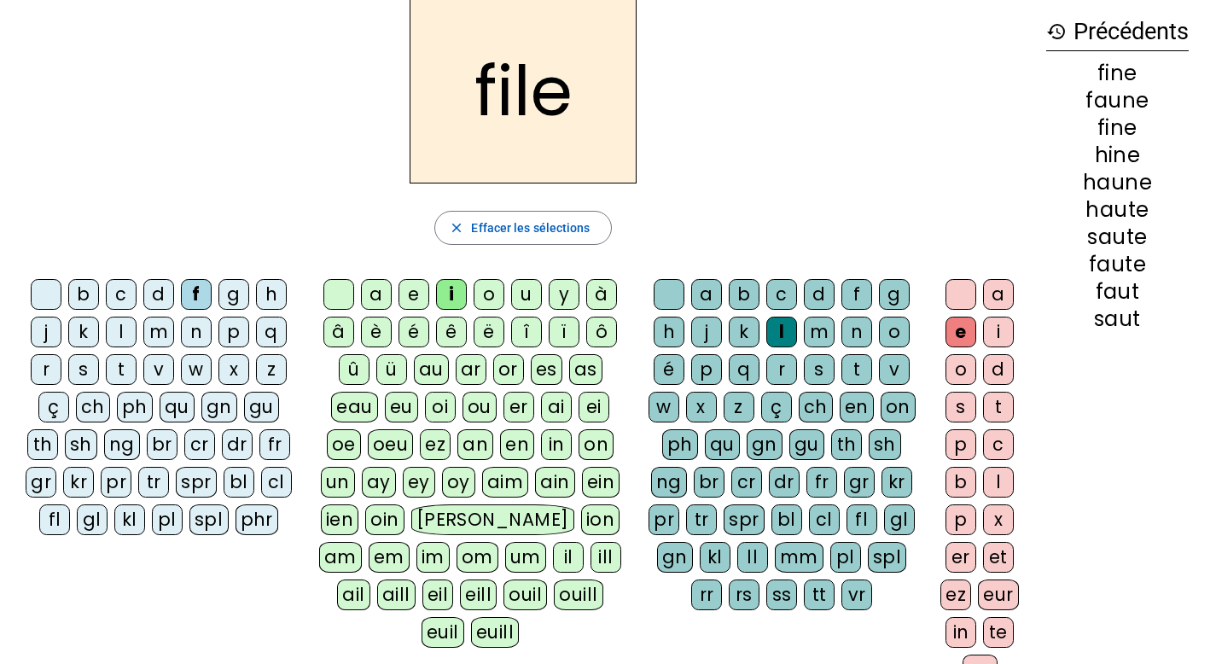
click at [83, 296] on div "b" at bounding box center [83, 294] width 31 height 31
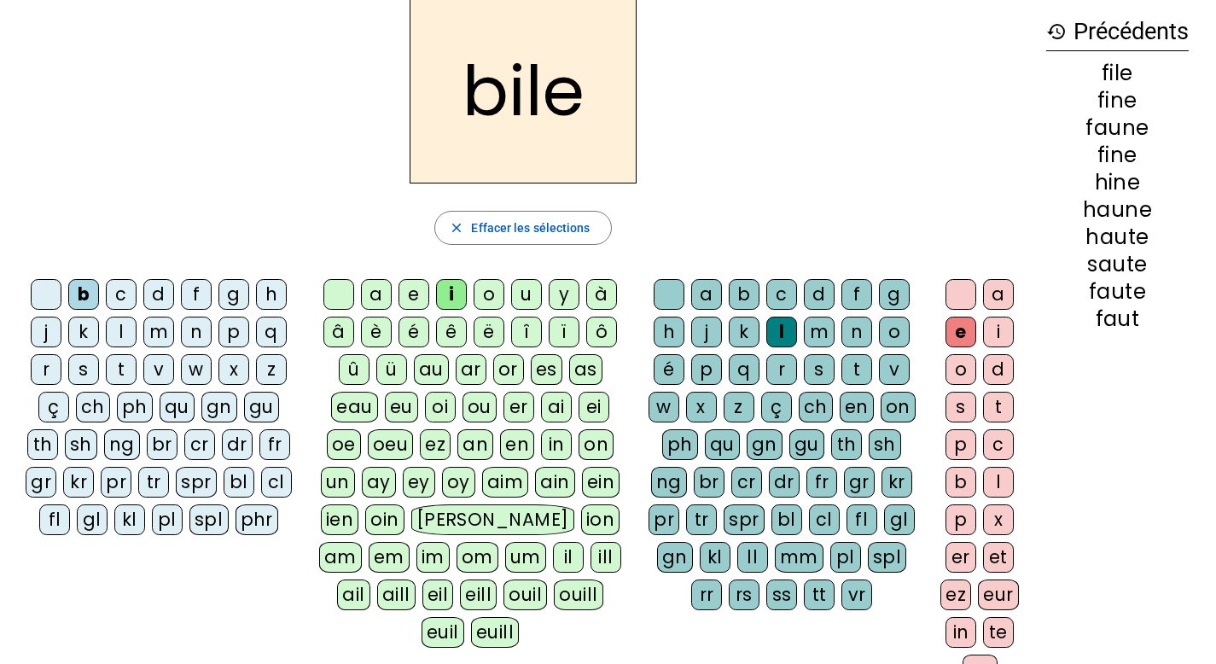
click at [820, 370] on div "s" at bounding box center [819, 369] width 31 height 31
